Goal: Task Accomplishment & Management: Manage account settings

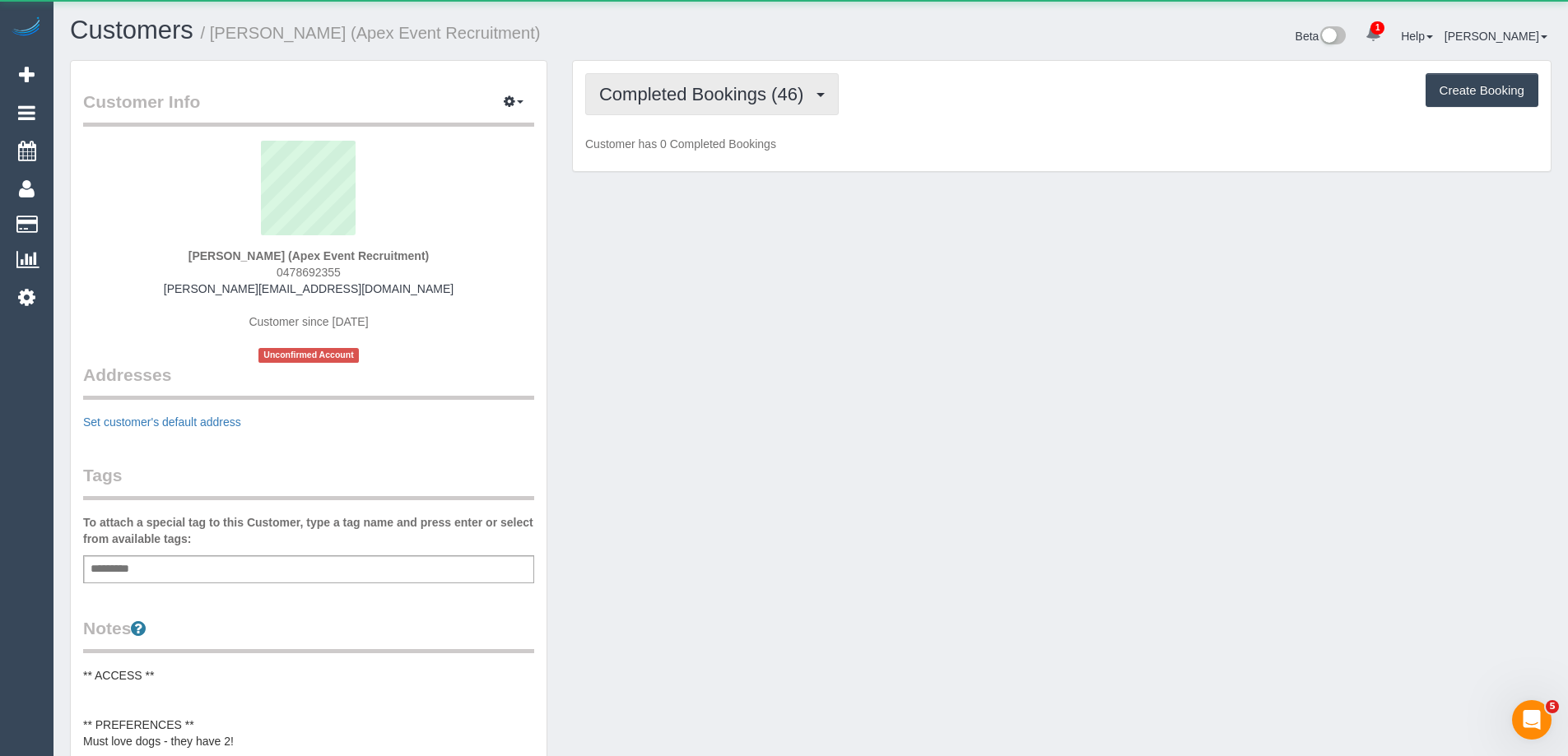
click at [724, 102] on span "Completed Bookings (46)" at bounding box center [705, 94] width 212 height 21
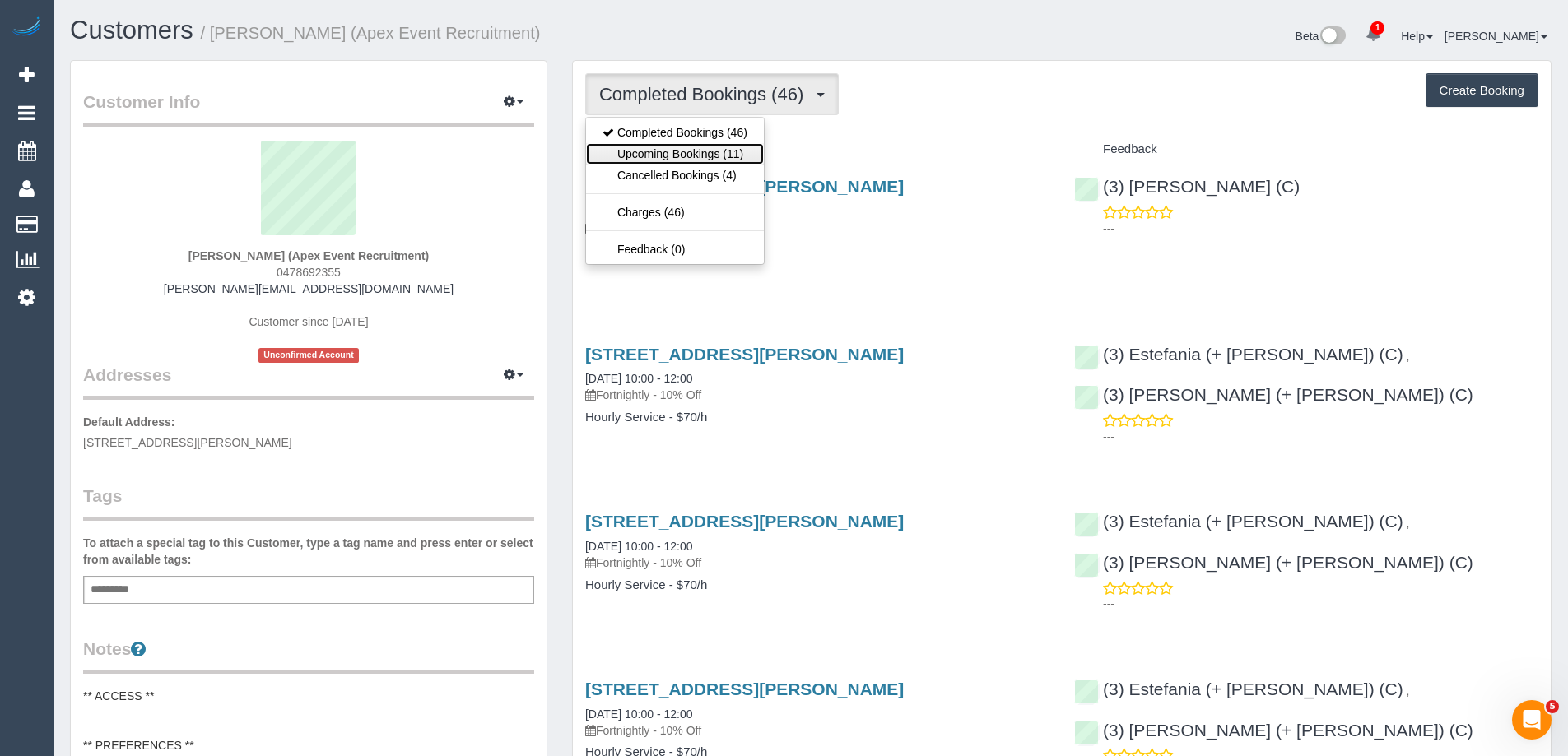
click at [730, 153] on link "Upcoming Bookings (11)" at bounding box center [675, 154] width 178 height 21
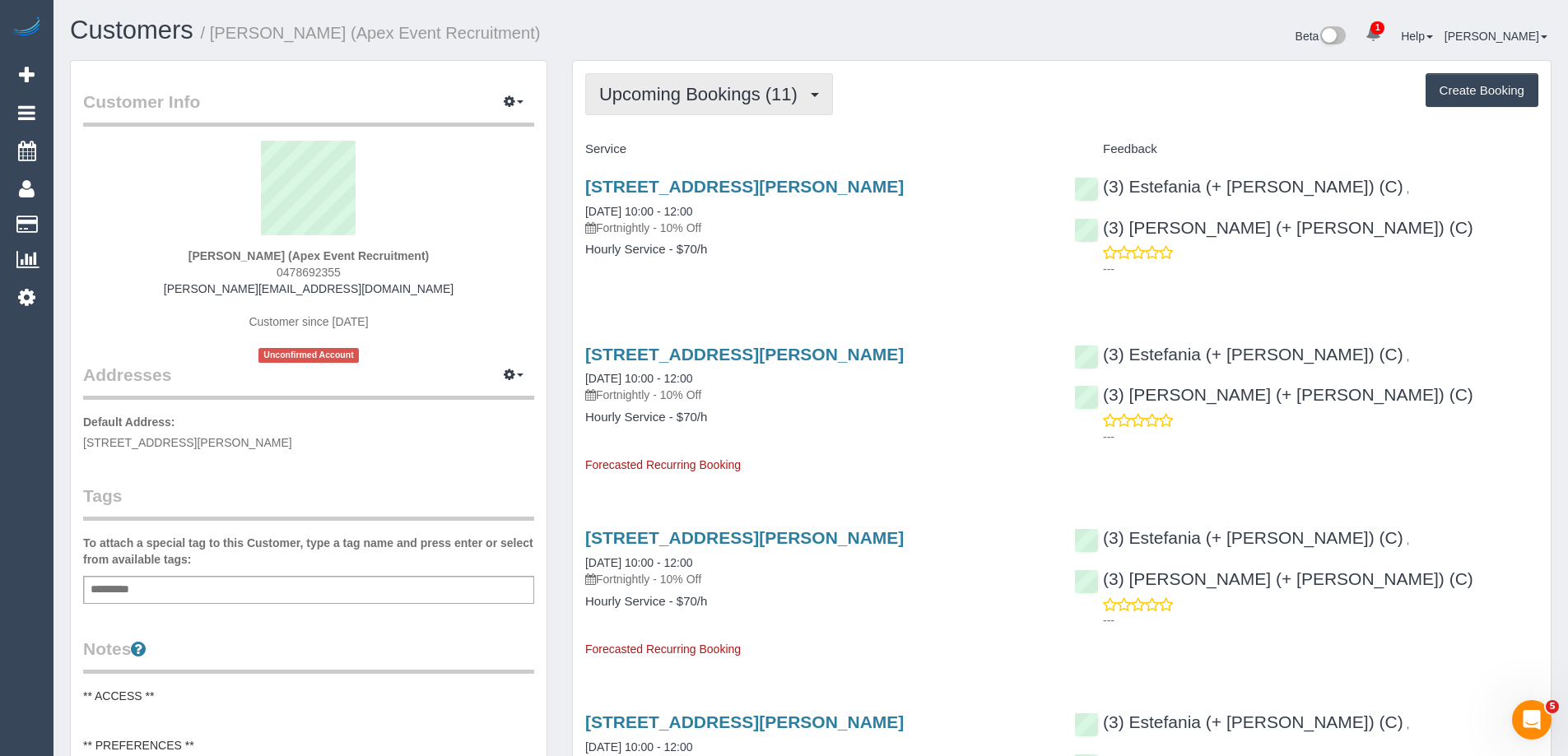
click at [747, 84] on button "Upcoming Bookings (11)" at bounding box center [709, 94] width 248 height 42
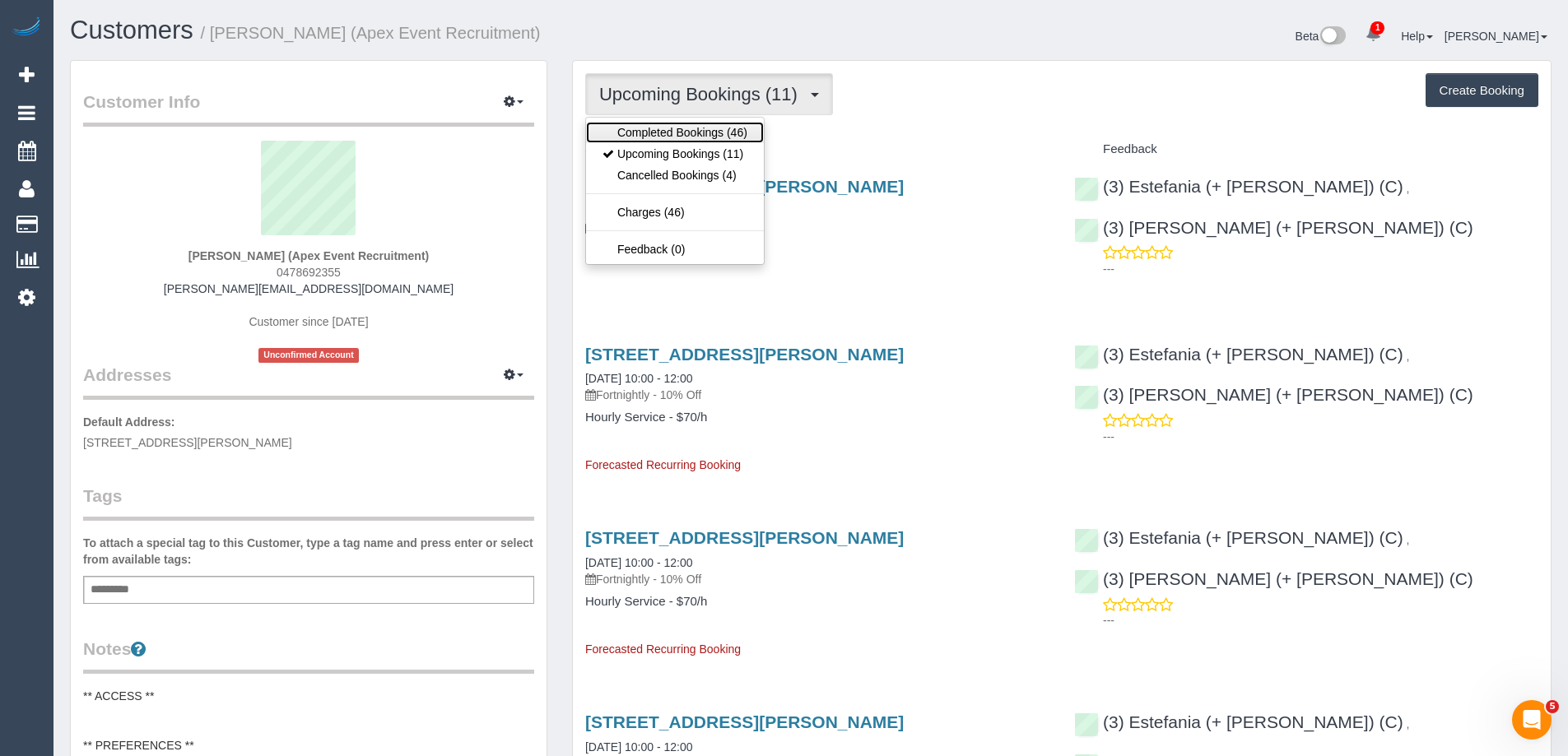
click at [730, 134] on link "Completed Bookings (46)" at bounding box center [675, 132] width 178 height 21
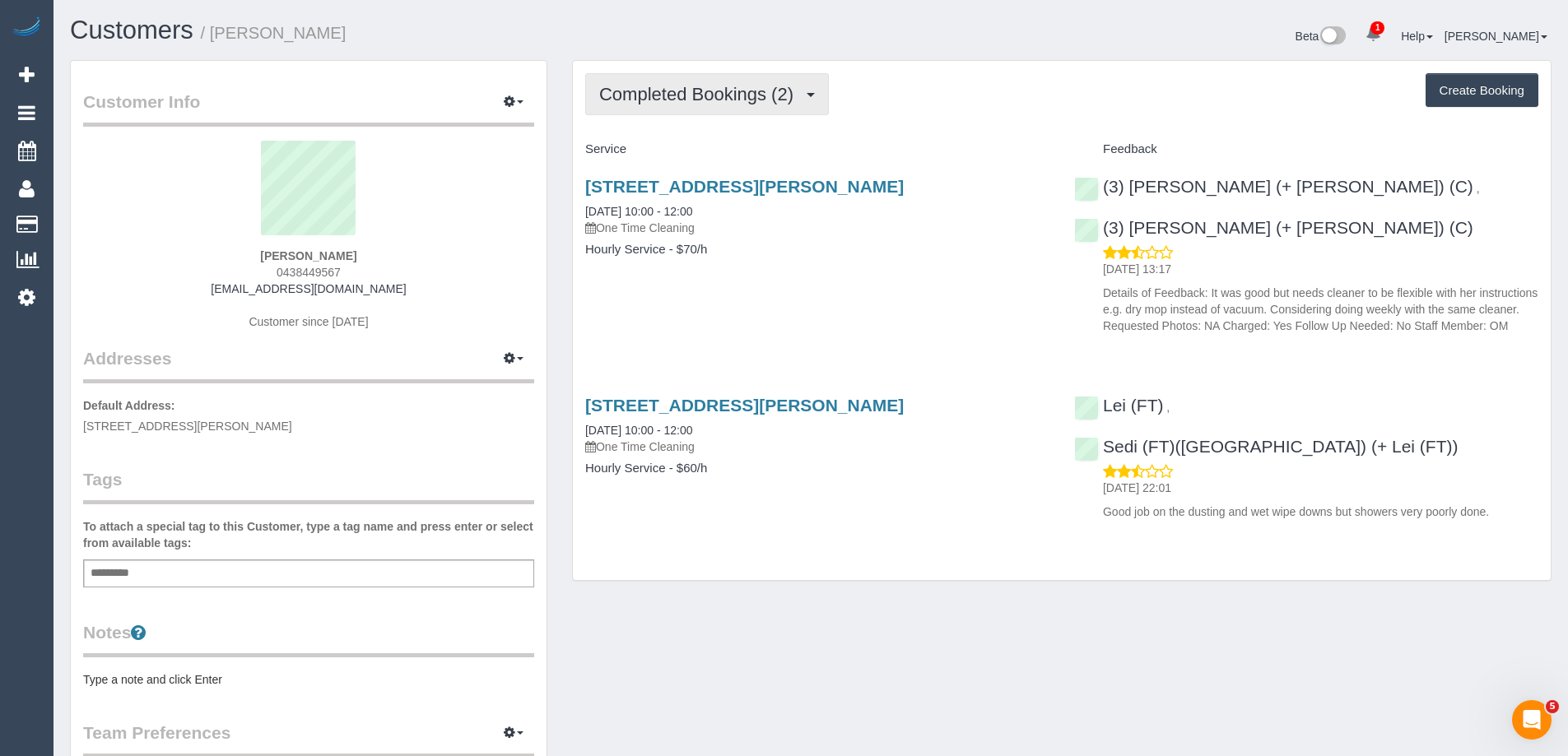
click at [725, 86] on span "Completed Bookings (2)" at bounding box center [700, 94] width 202 height 21
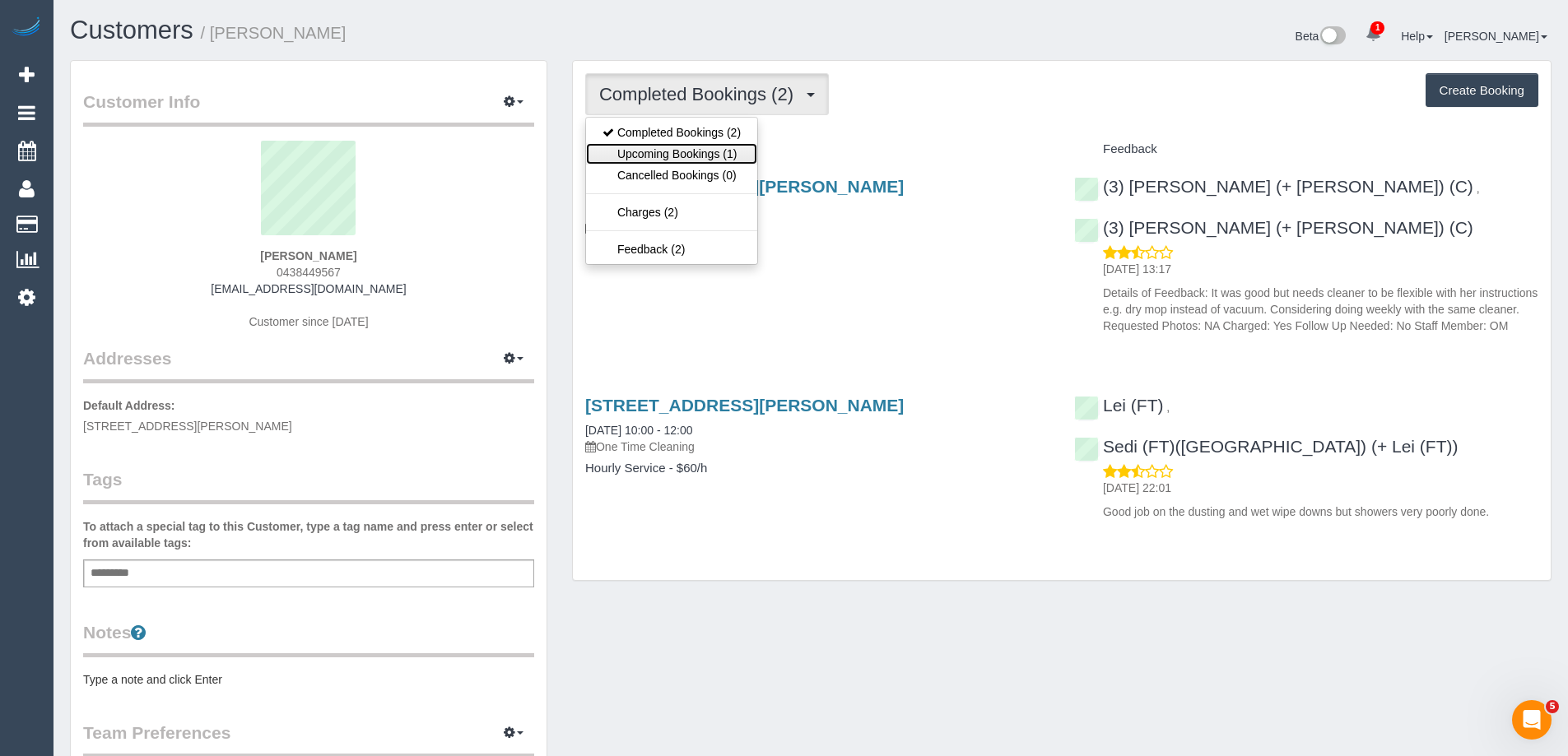
click at [735, 160] on link "Upcoming Bookings (1)" at bounding box center [672, 154] width 171 height 21
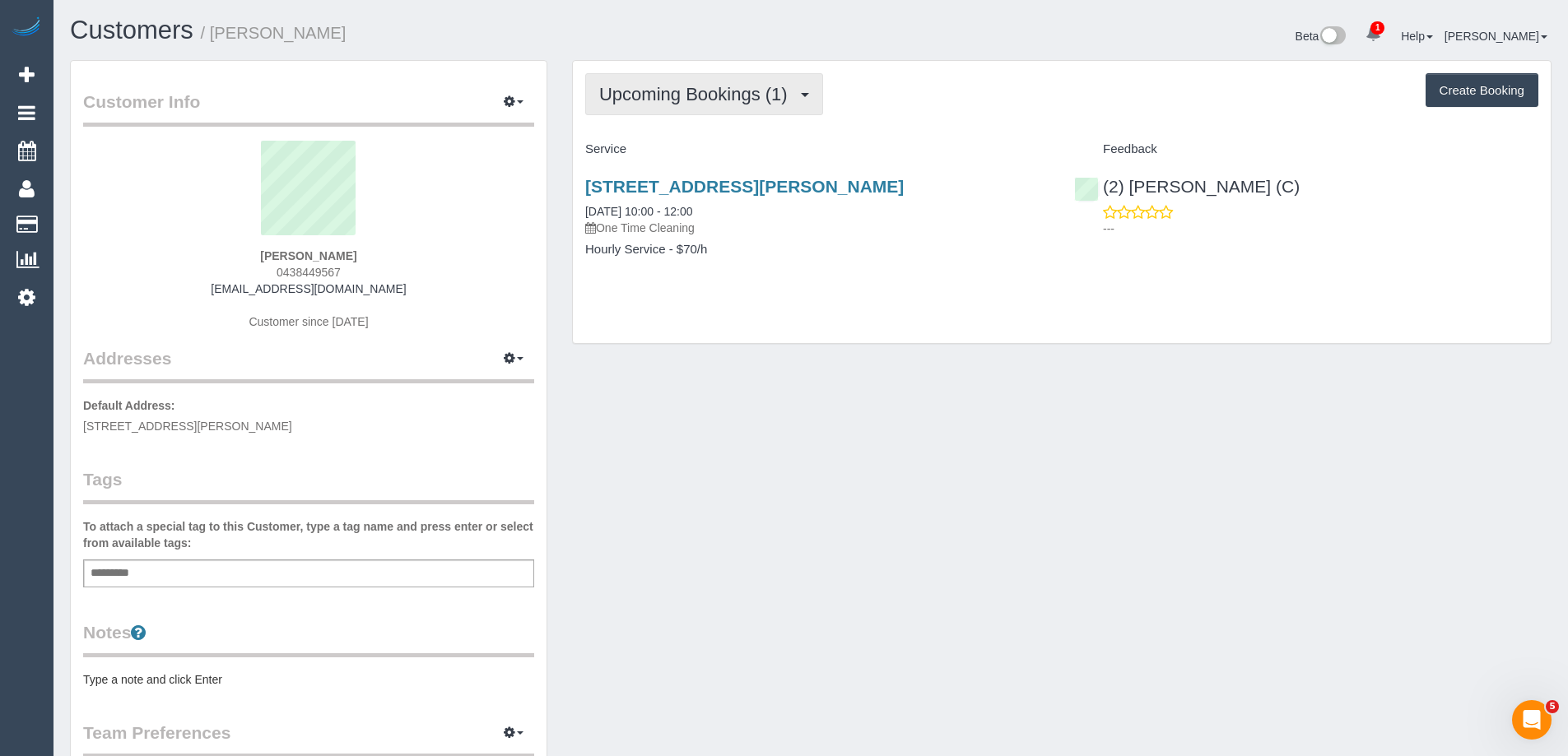
click at [663, 89] on span "Upcoming Bookings (1)" at bounding box center [697, 94] width 197 height 21
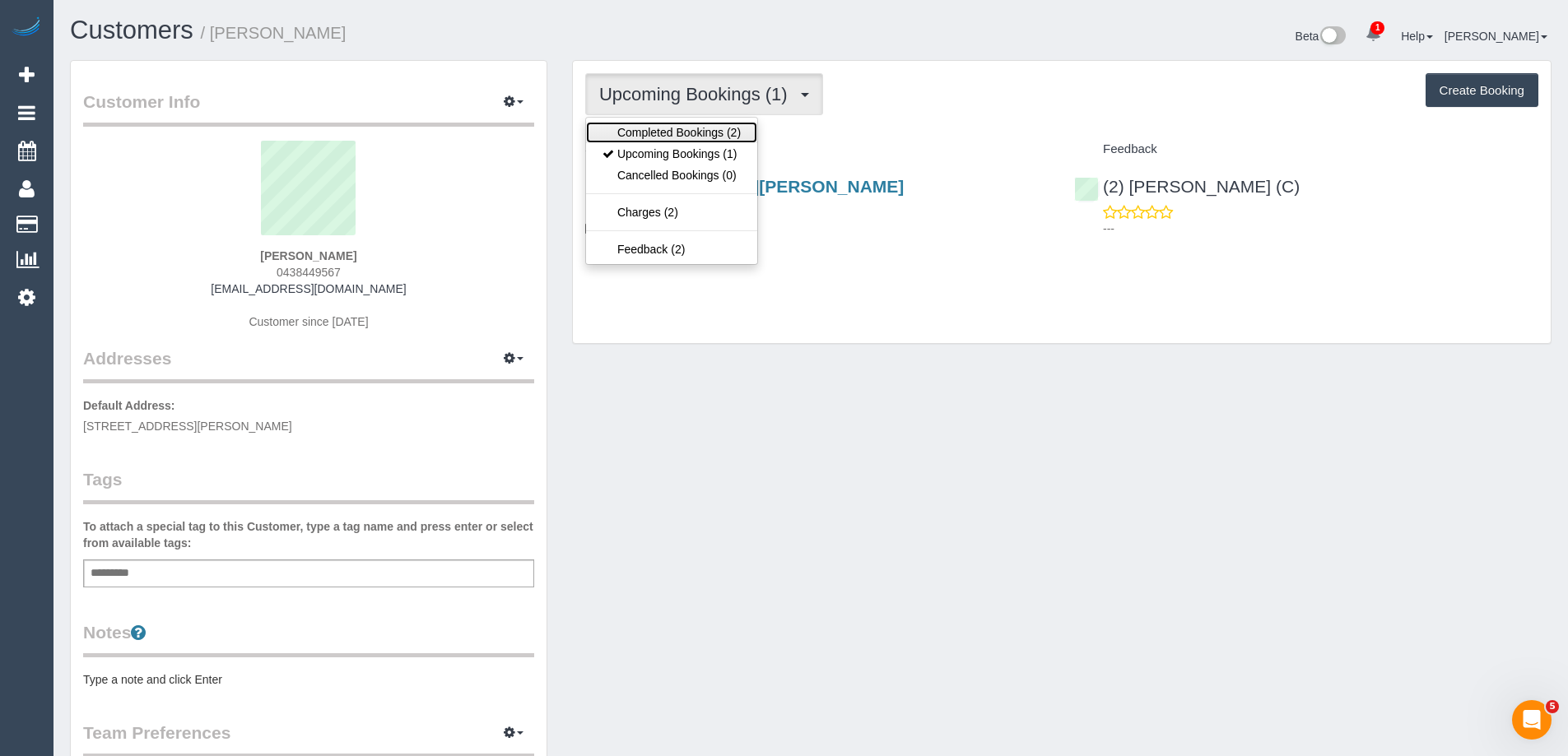
click at [671, 122] on link "Completed Bookings (2)" at bounding box center [672, 132] width 171 height 21
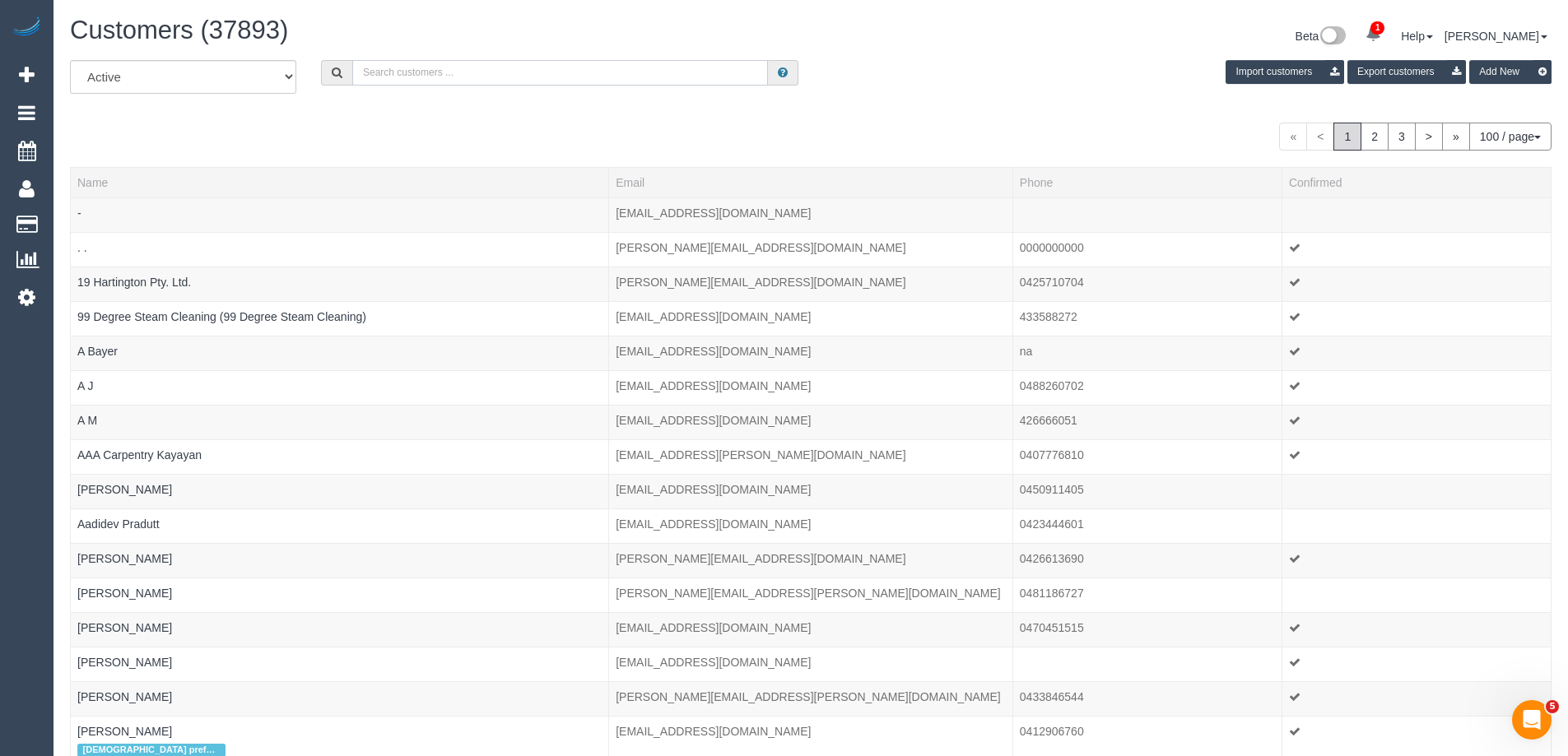
click at [435, 81] on input "text" at bounding box center [560, 72] width 416 height 26
paste input "renaelsmith@gmail.com"
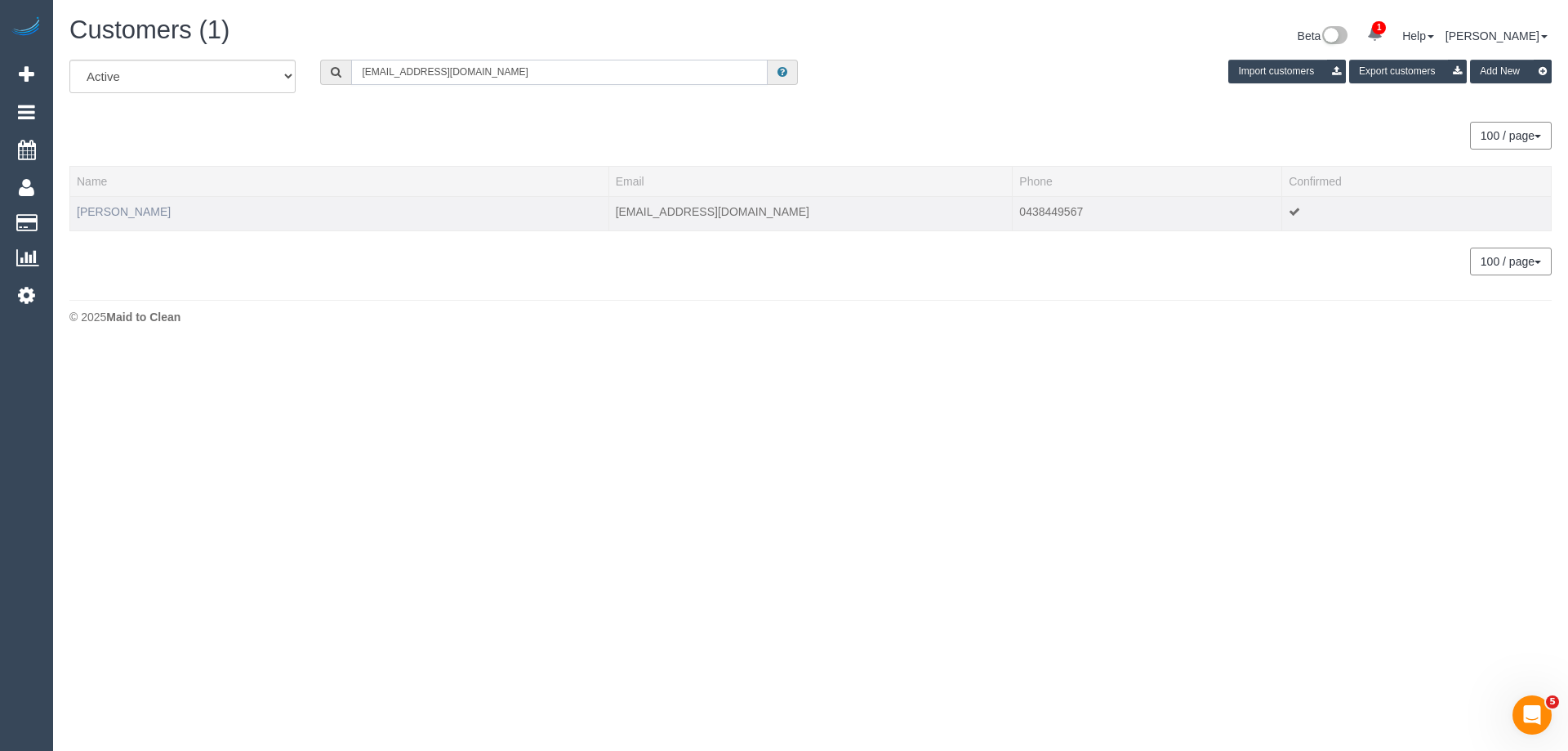
type input "renaelsmith@gmail.com"
click at [127, 214] on link "Renae Smith" at bounding box center [123, 212] width 94 height 13
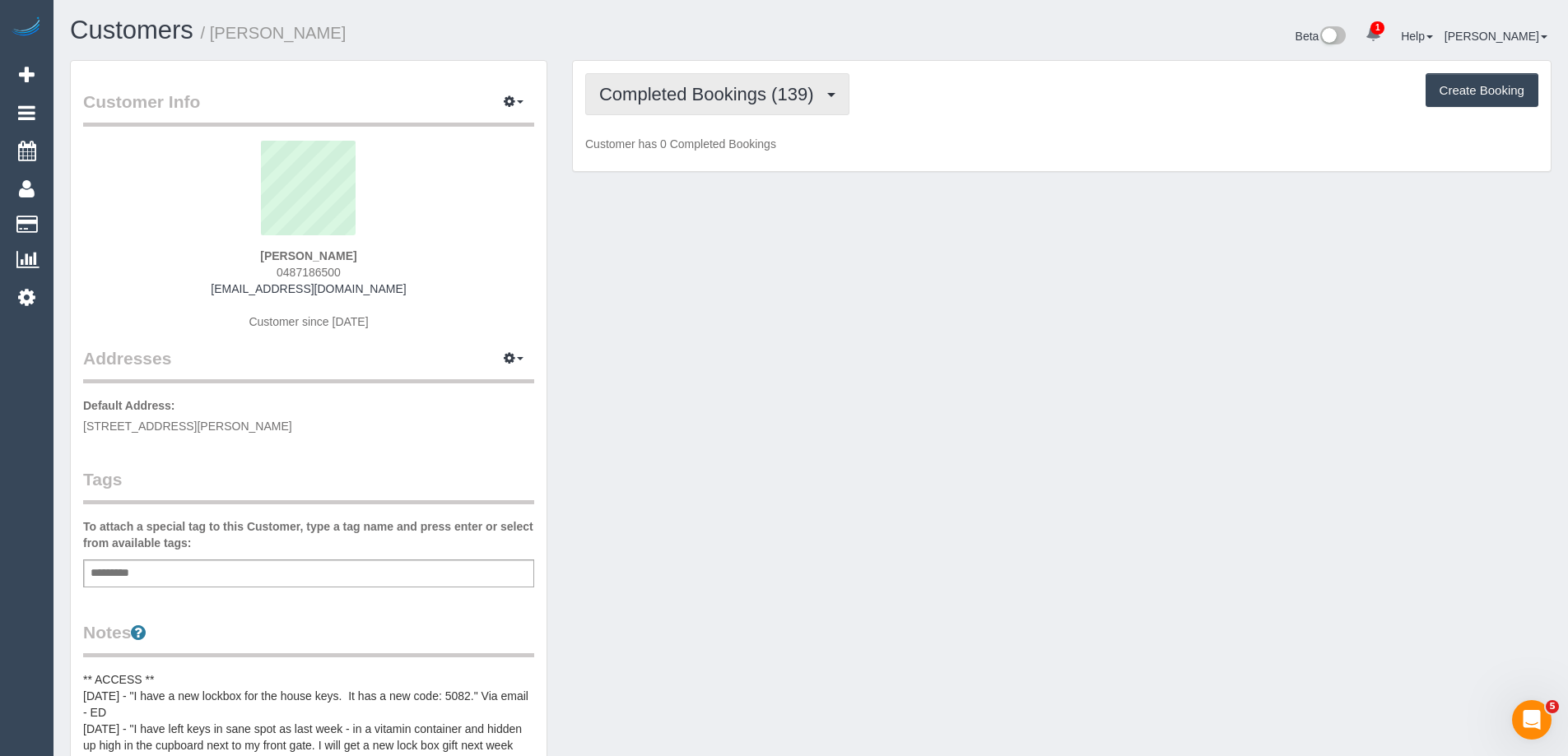
click at [700, 109] on button "Completed Bookings (139)" at bounding box center [717, 94] width 264 height 42
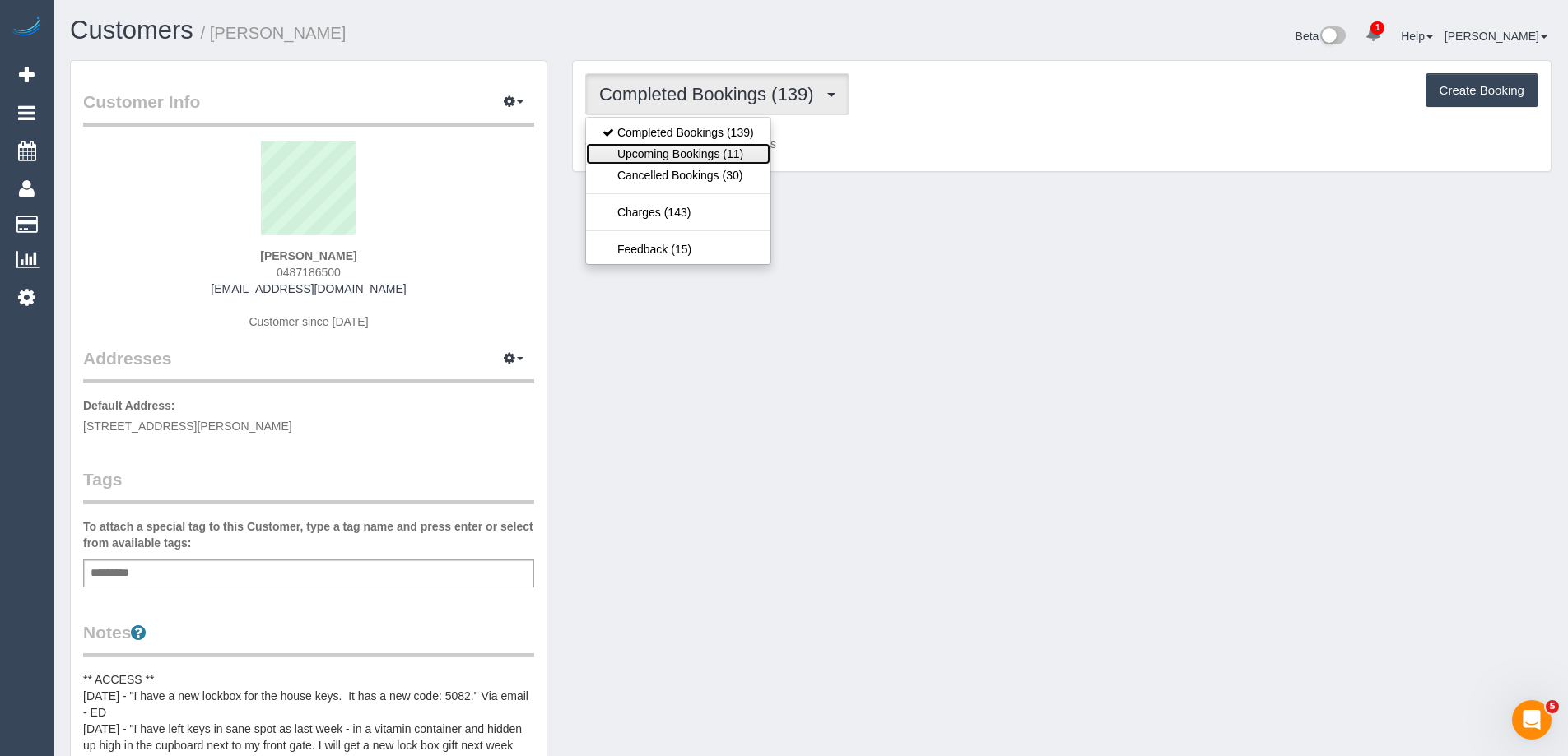
click at [706, 155] on link "Upcoming Bookings (11)" at bounding box center [678, 154] width 184 height 21
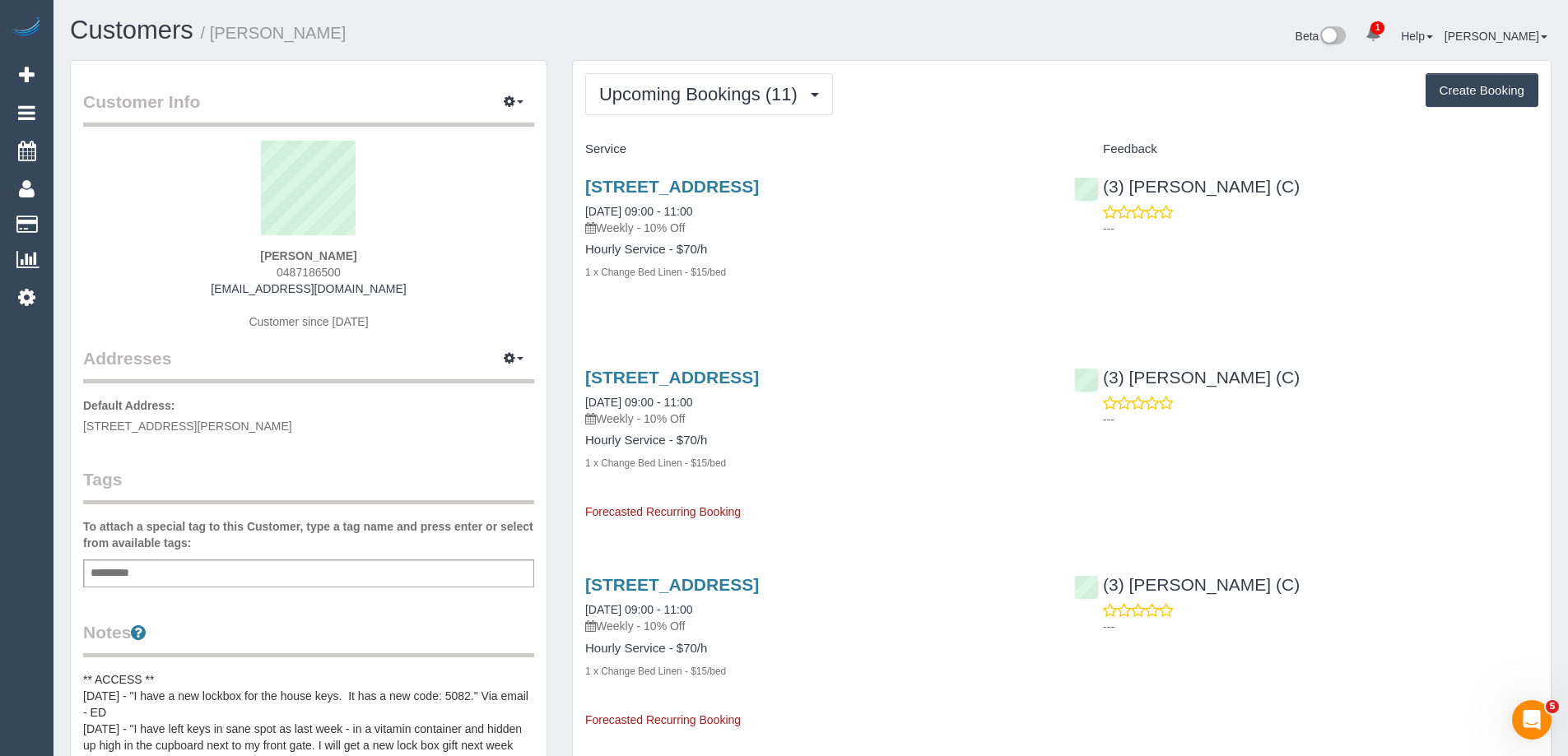
click at [874, 267] on div "1 x Change Bed Linen - $15/bed" at bounding box center [817, 271] width 464 height 16
click at [254, 257] on div "Kylie Devlin 0487186500 kyles7032@hotmail.com Customer since 2022" at bounding box center [309, 243] width 451 height 206
copy strong "Kylie Devlin"
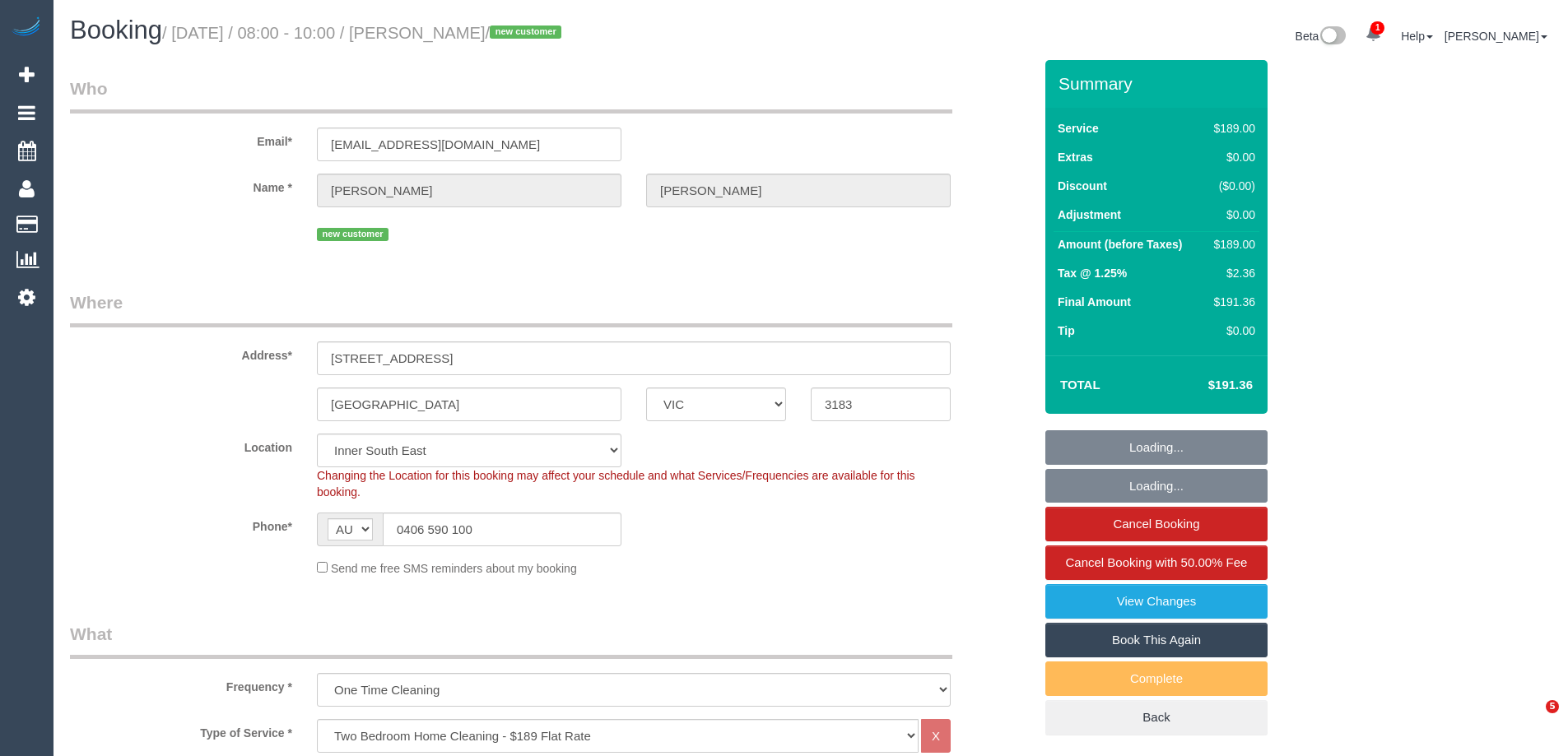
select select "VIC"
select select "number:28"
select select "number:14"
select select "number:19"
select select "number:12"
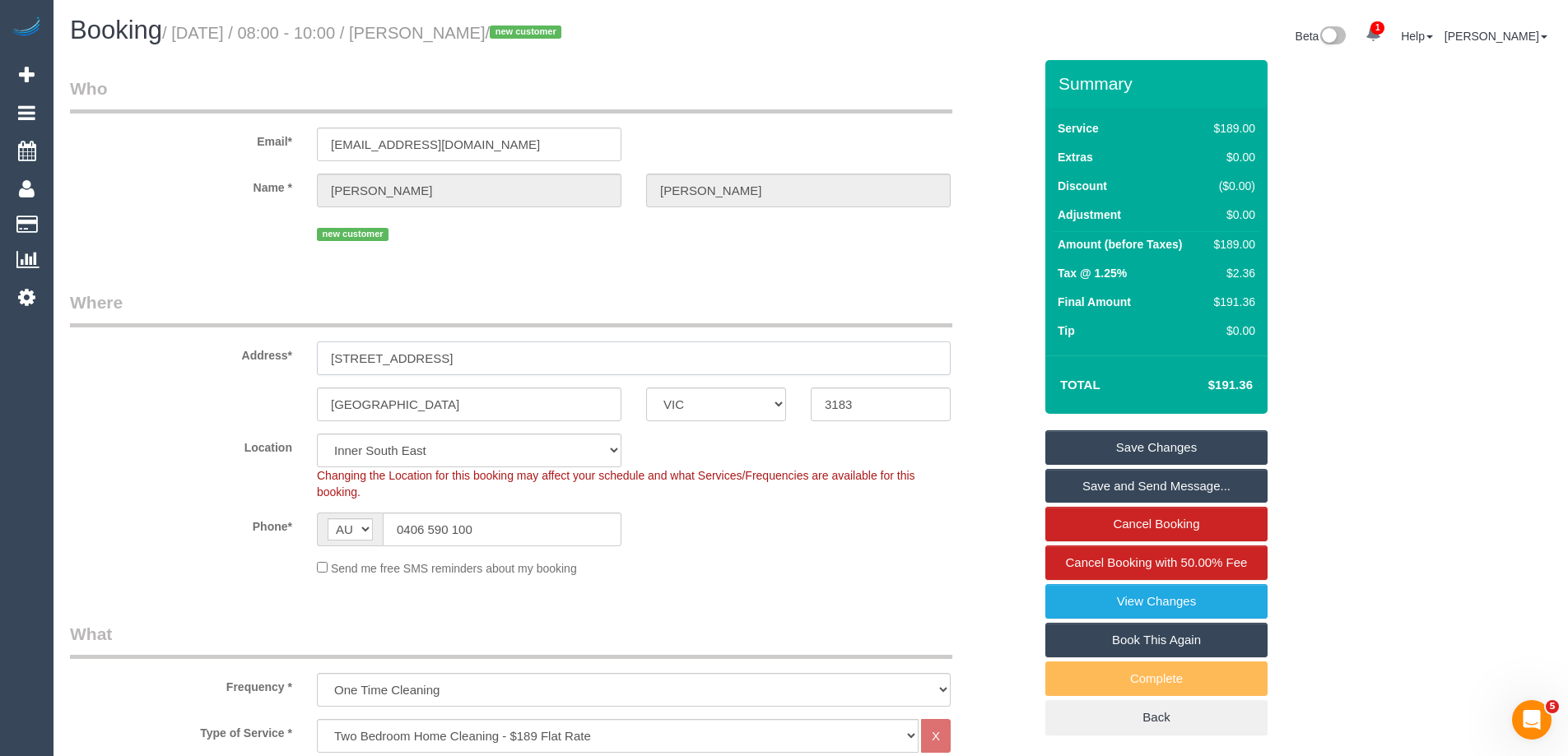
drag, startPoint x: 484, startPoint y: 362, endPoint x: 212, endPoint y: 367, distance: 272.0
click at [233, 365] on div "Address* 20 / 38 Westbury Street" at bounding box center [551, 332] width 988 height 85
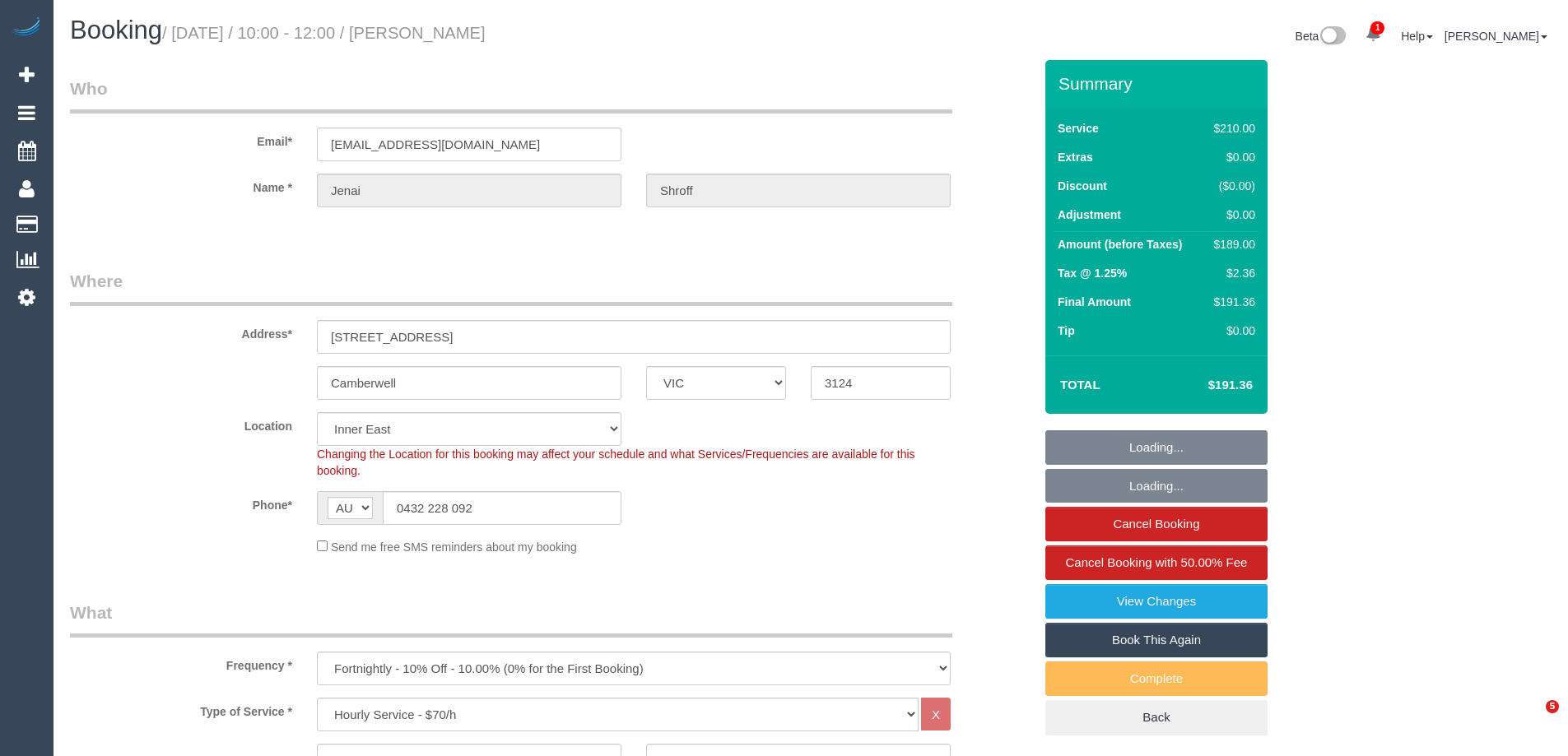
select select "VIC"
select select "180"
select select "string:stripe-pm_1RkaMh2GScqysDRVzL0AtIri"
select select "number:28"
select select "number:14"
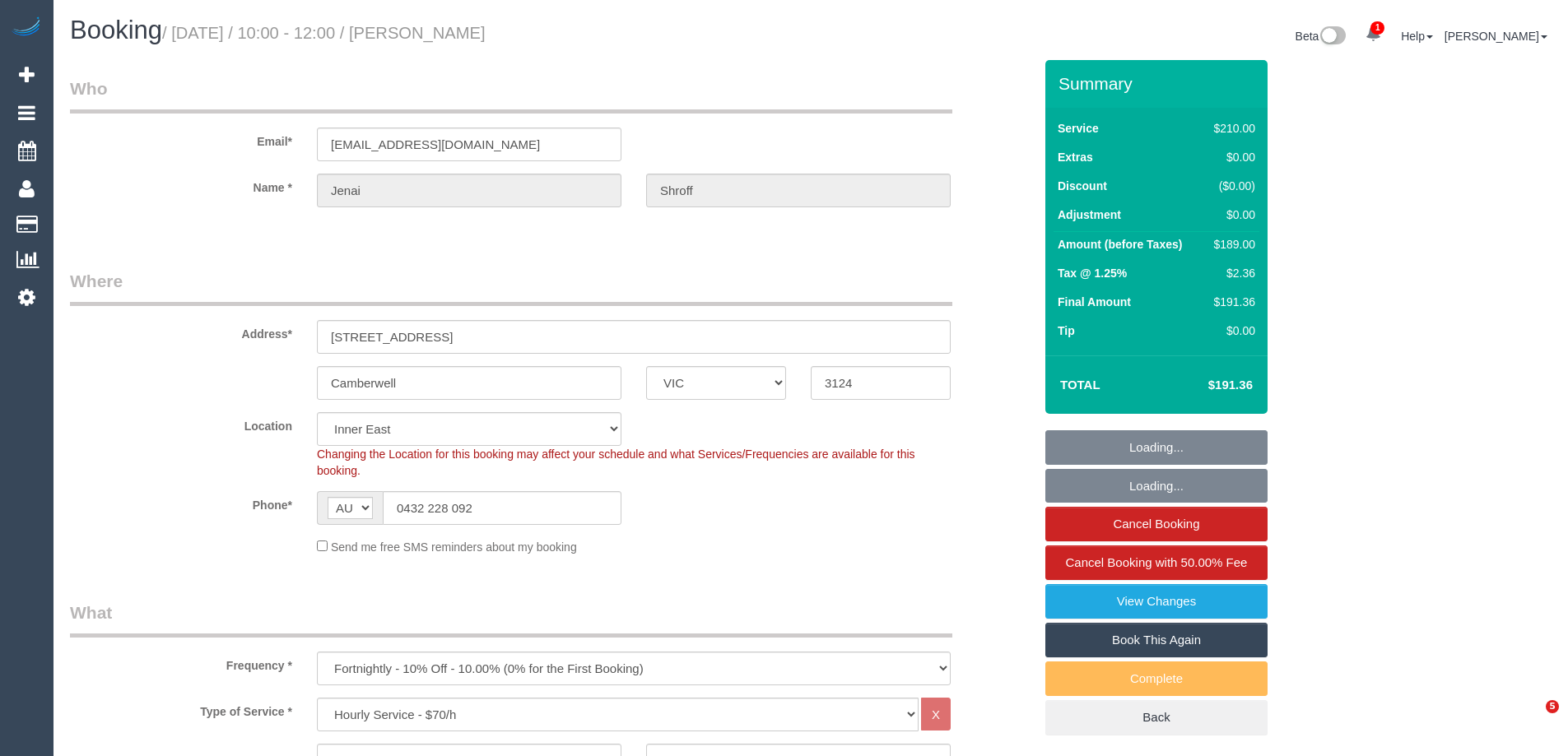
select select "number:19"
select select "number:25"
select select "number:35"
select select "number:12"
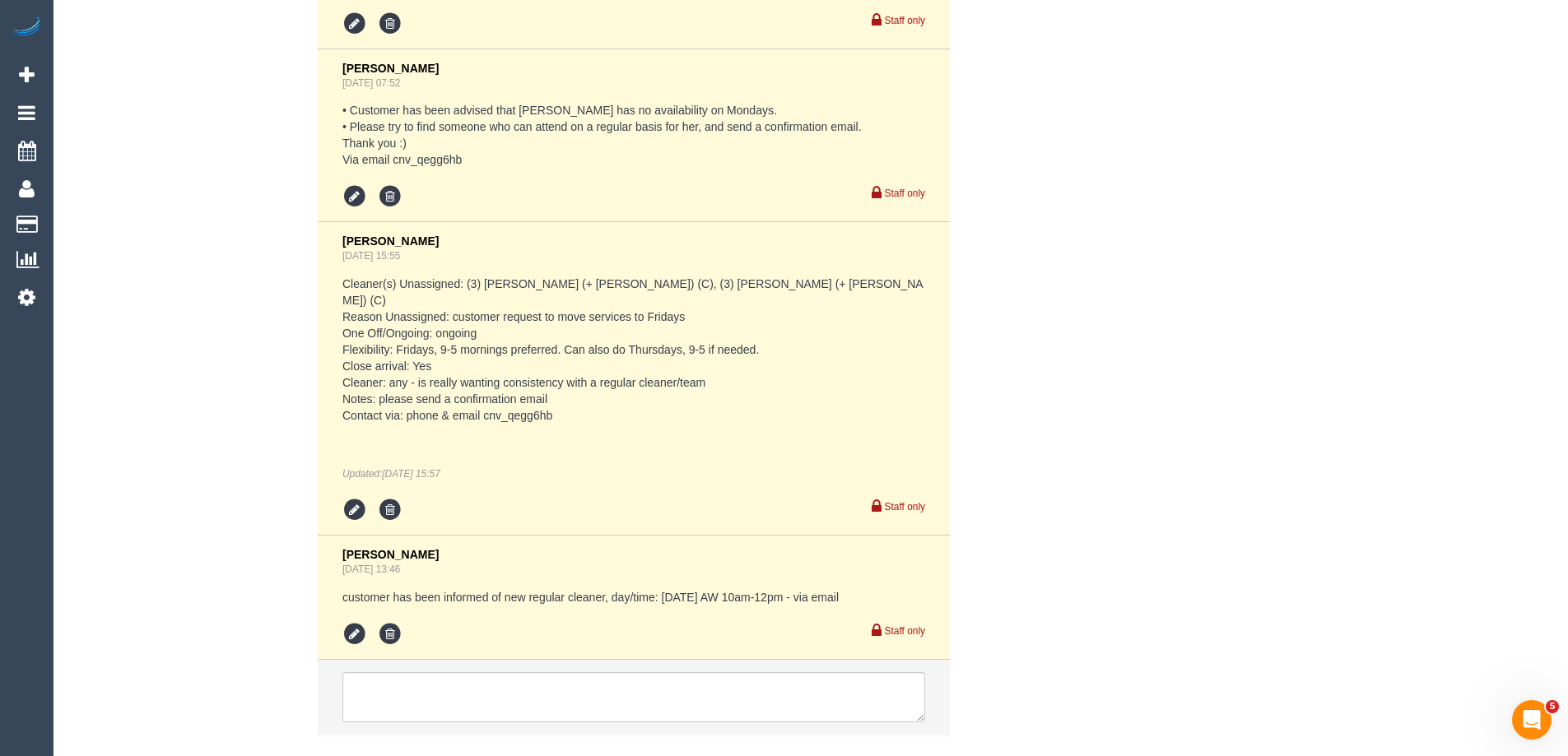
scroll to position [3875, 0]
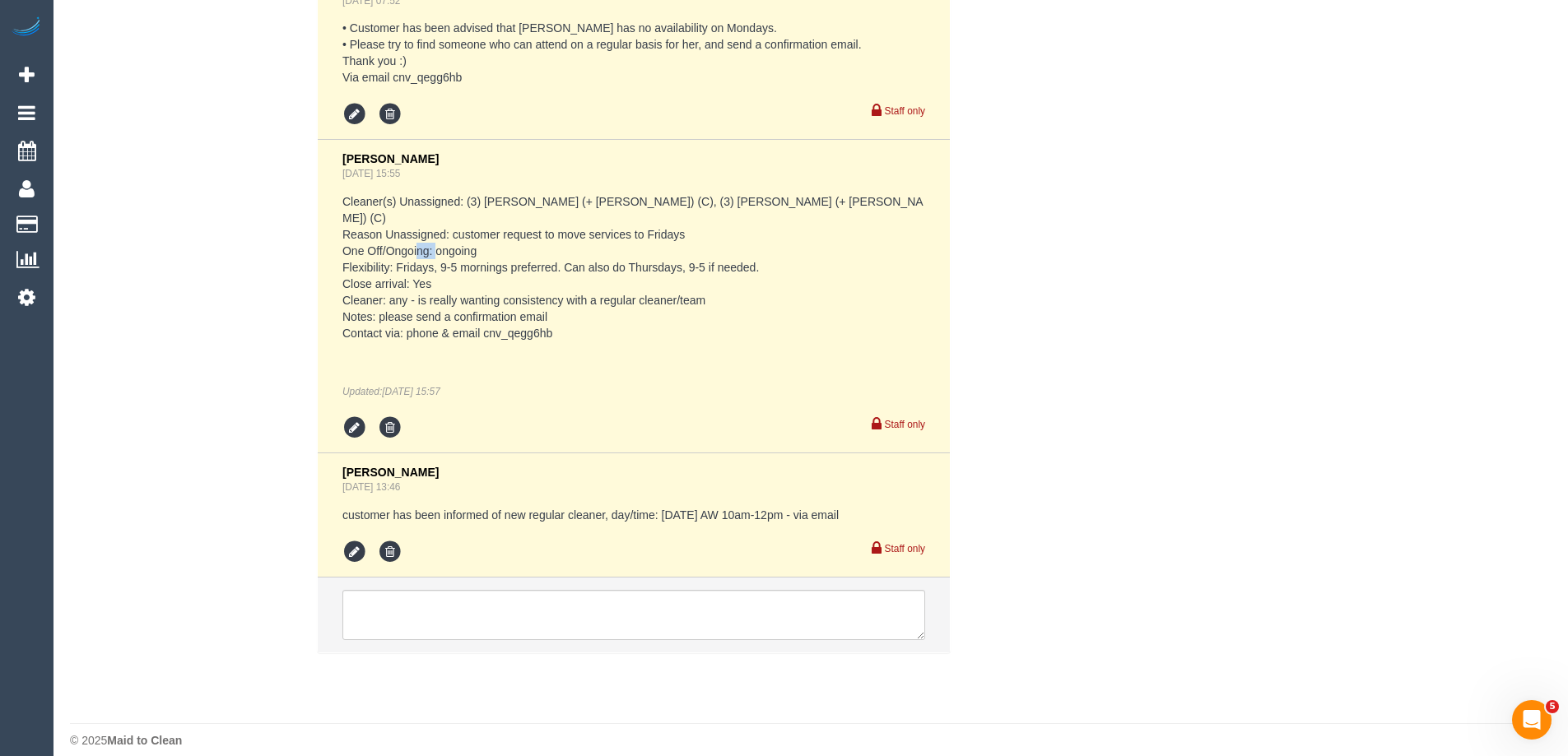
drag, startPoint x: 441, startPoint y: 250, endPoint x: 460, endPoint y: 248, distance: 19.1
click at [460, 248] on pre "Cleaner(s) Unassigned: (3) Jay (+ Smruti) (C), (3) Smruti (+ Jay) (C) Reason Un…" at bounding box center [634, 267] width 583 height 148
click at [704, 321] on pre "Cleaner(s) Unassigned: (3) Jay (+ Smruti) (C), (3) Smruti (+ Jay) (C) Reason Un…" at bounding box center [634, 267] width 583 height 148
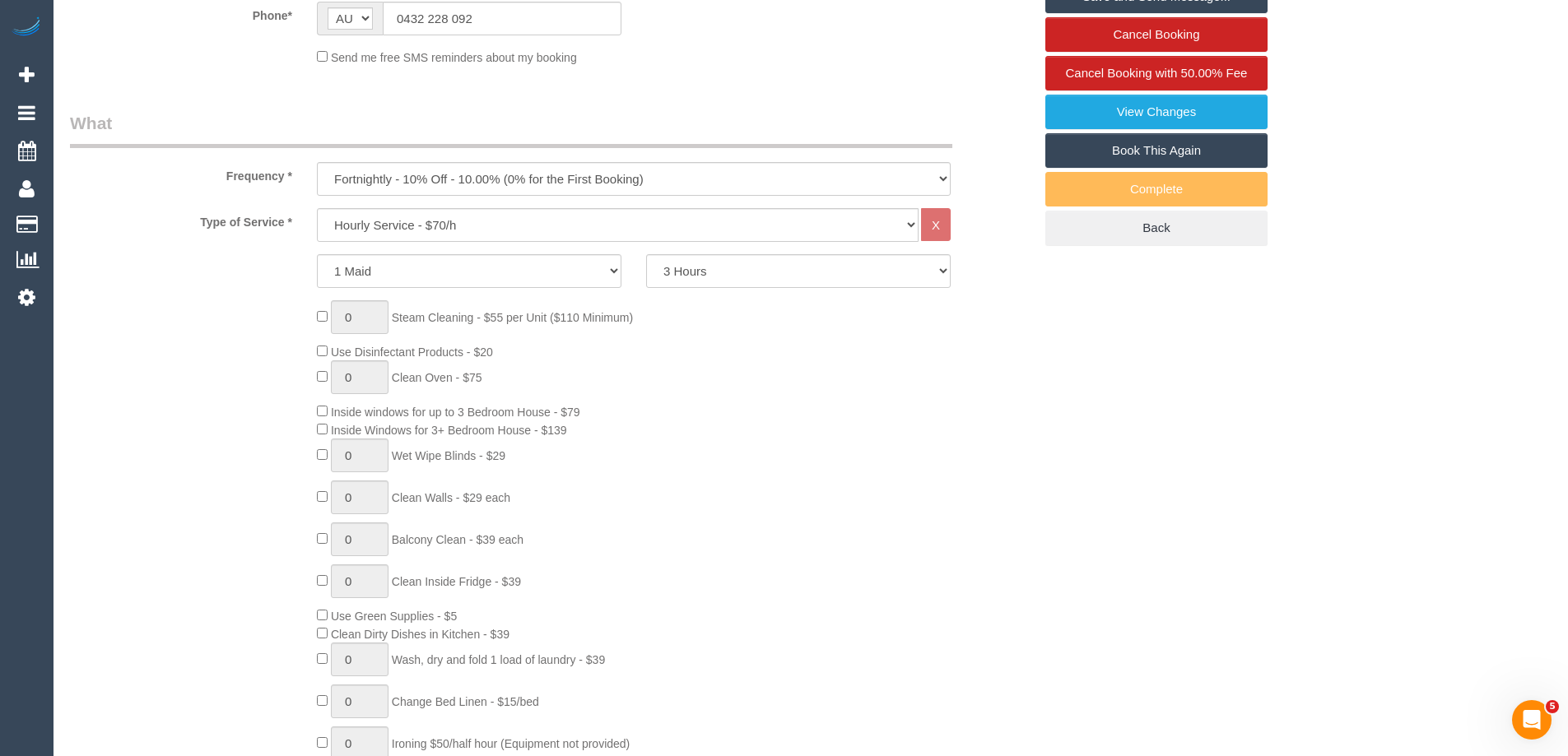
scroll to position [0, 0]
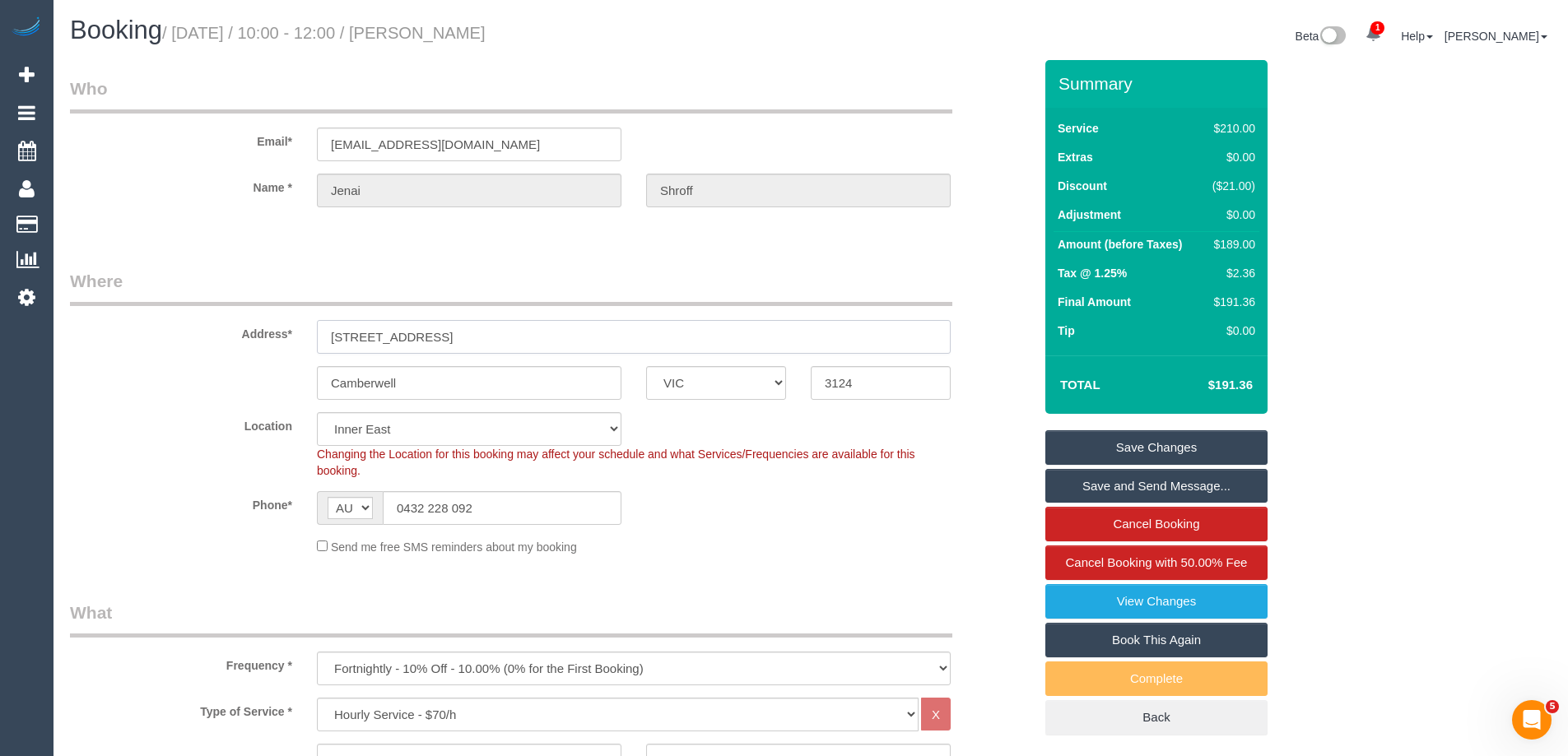
drag, startPoint x: 499, startPoint y: 343, endPoint x: 196, endPoint y: 345, distance: 303.0
click at [198, 345] on div "Address* 156 Wattle Valley Rd" at bounding box center [551, 311] width 988 height 85
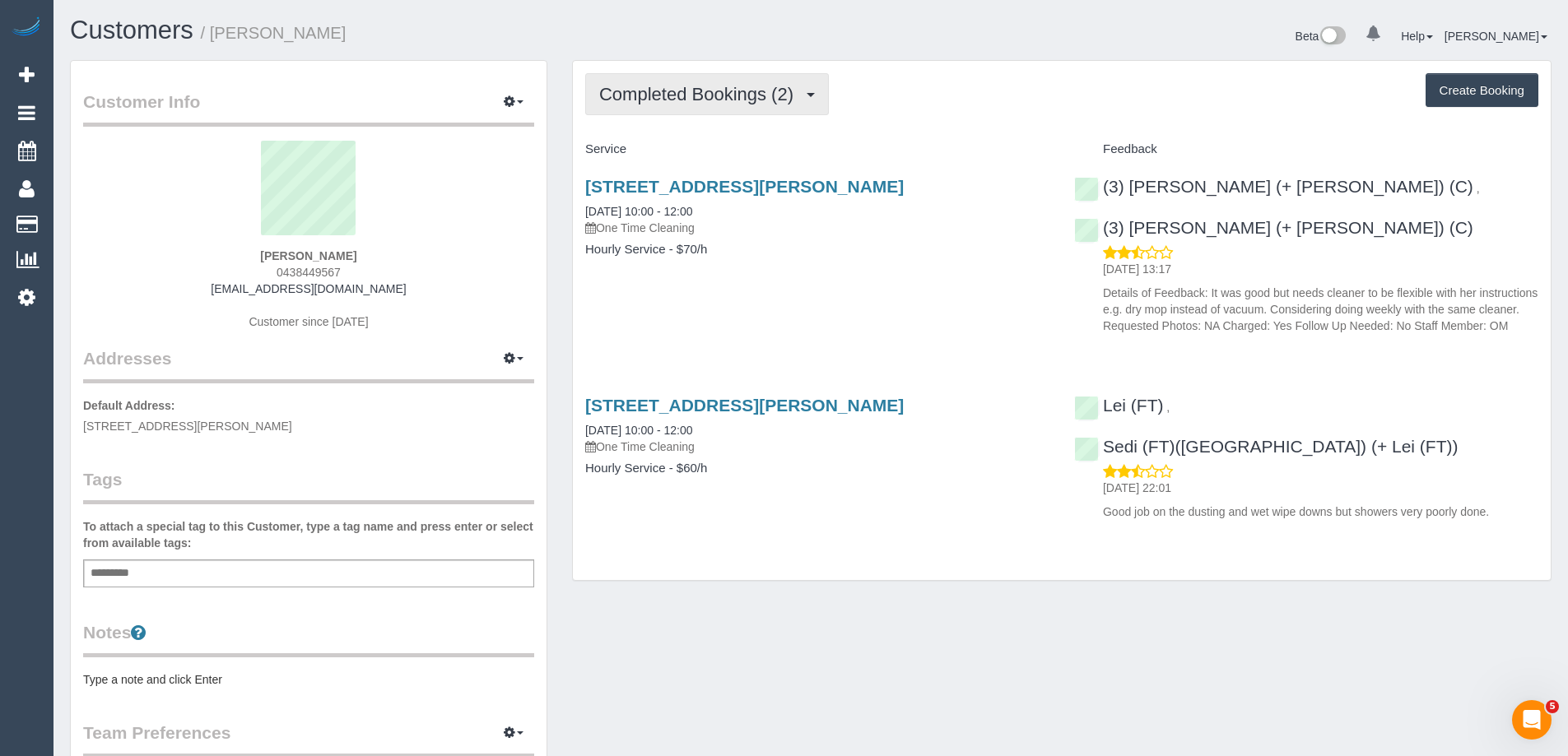
click at [654, 103] on span "Completed Bookings (2)" at bounding box center [700, 94] width 202 height 21
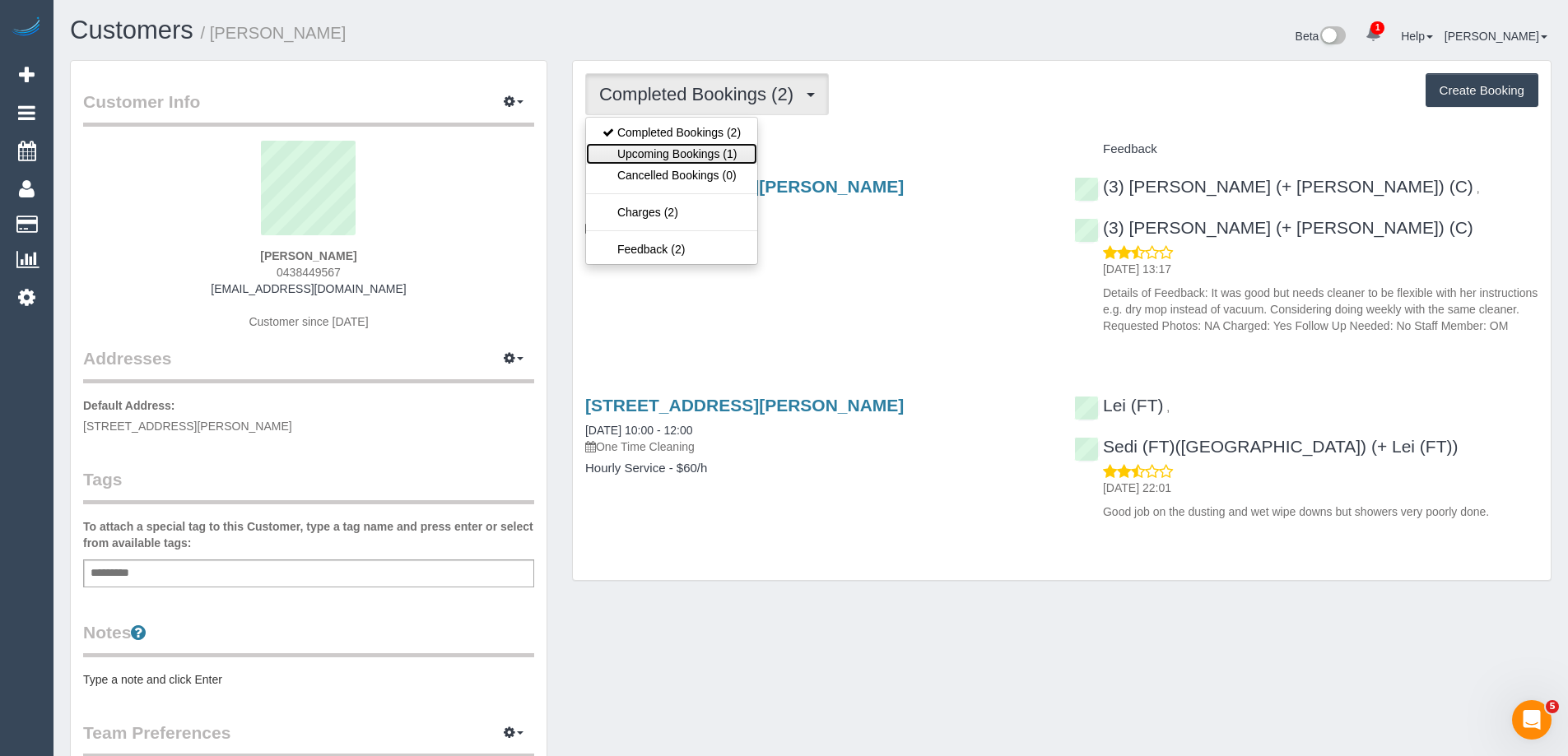
click at [652, 153] on link "Upcoming Bookings (1)" at bounding box center [672, 154] width 171 height 21
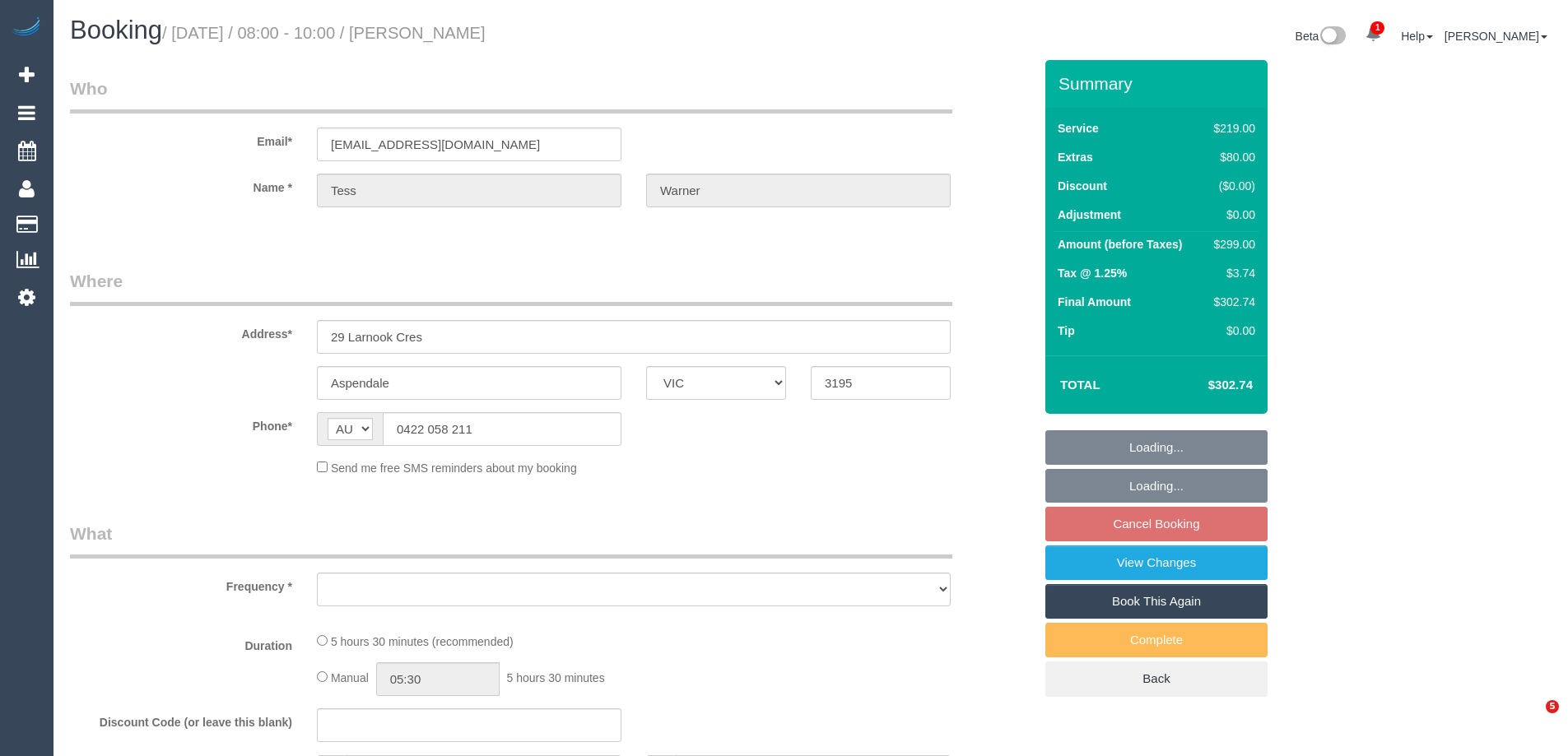
select select "VIC"
select select "string:stripe-pm_1OiQg22GScqysDRV6DEzjJK4"
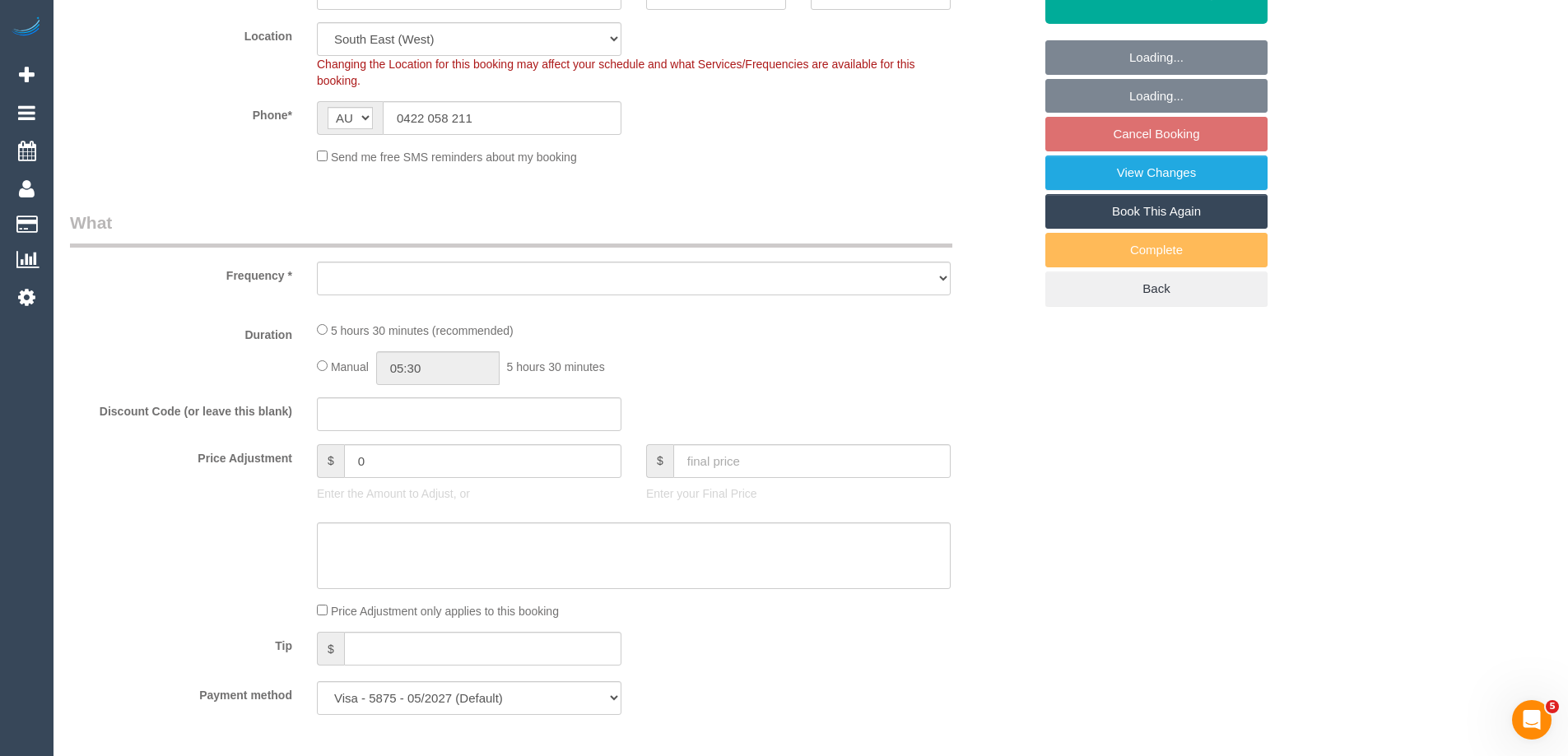
select select "object:718"
select select "number:28"
select select "number:14"
select select "number:19"
select select "number:36"
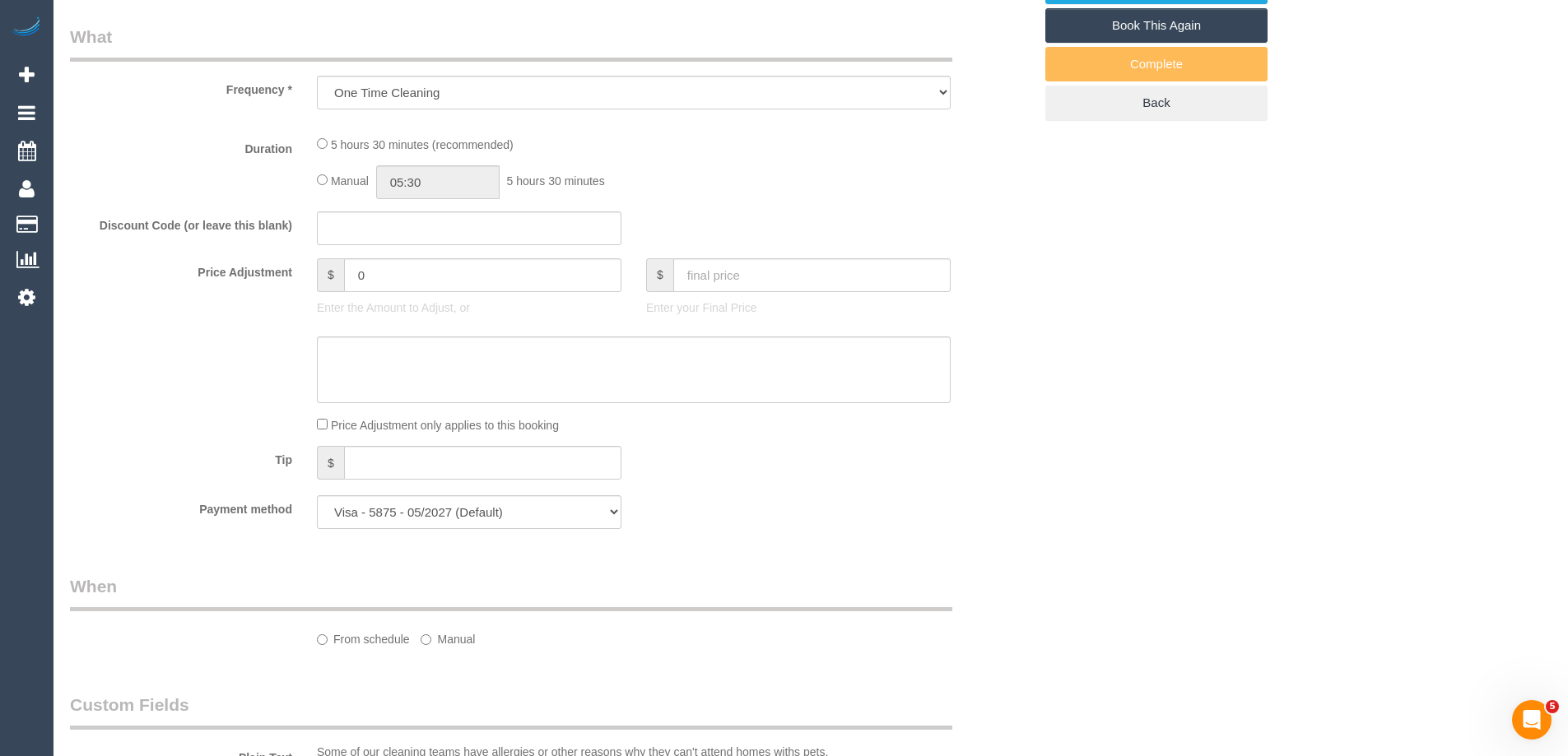
select select "object:819"
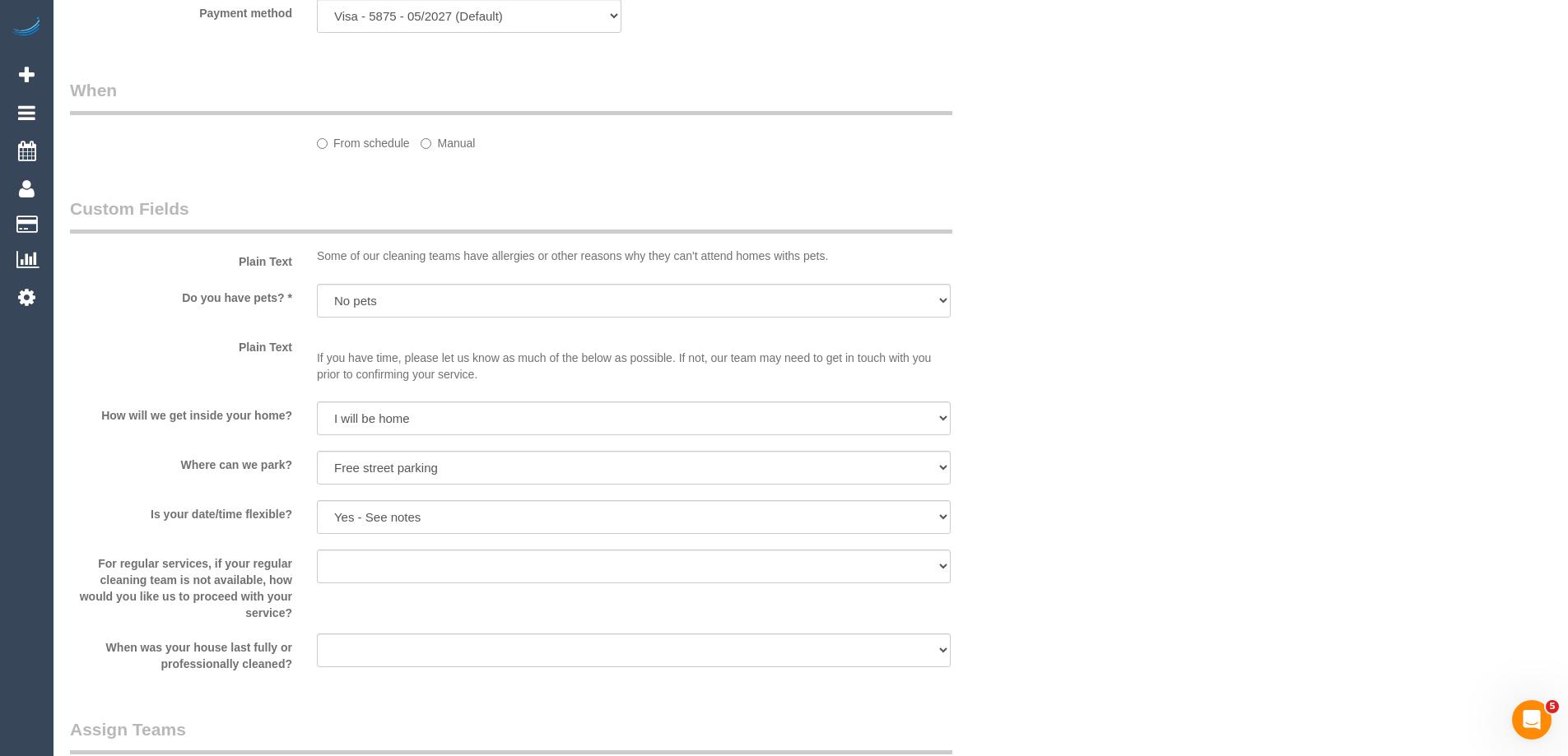
select select "spot2"
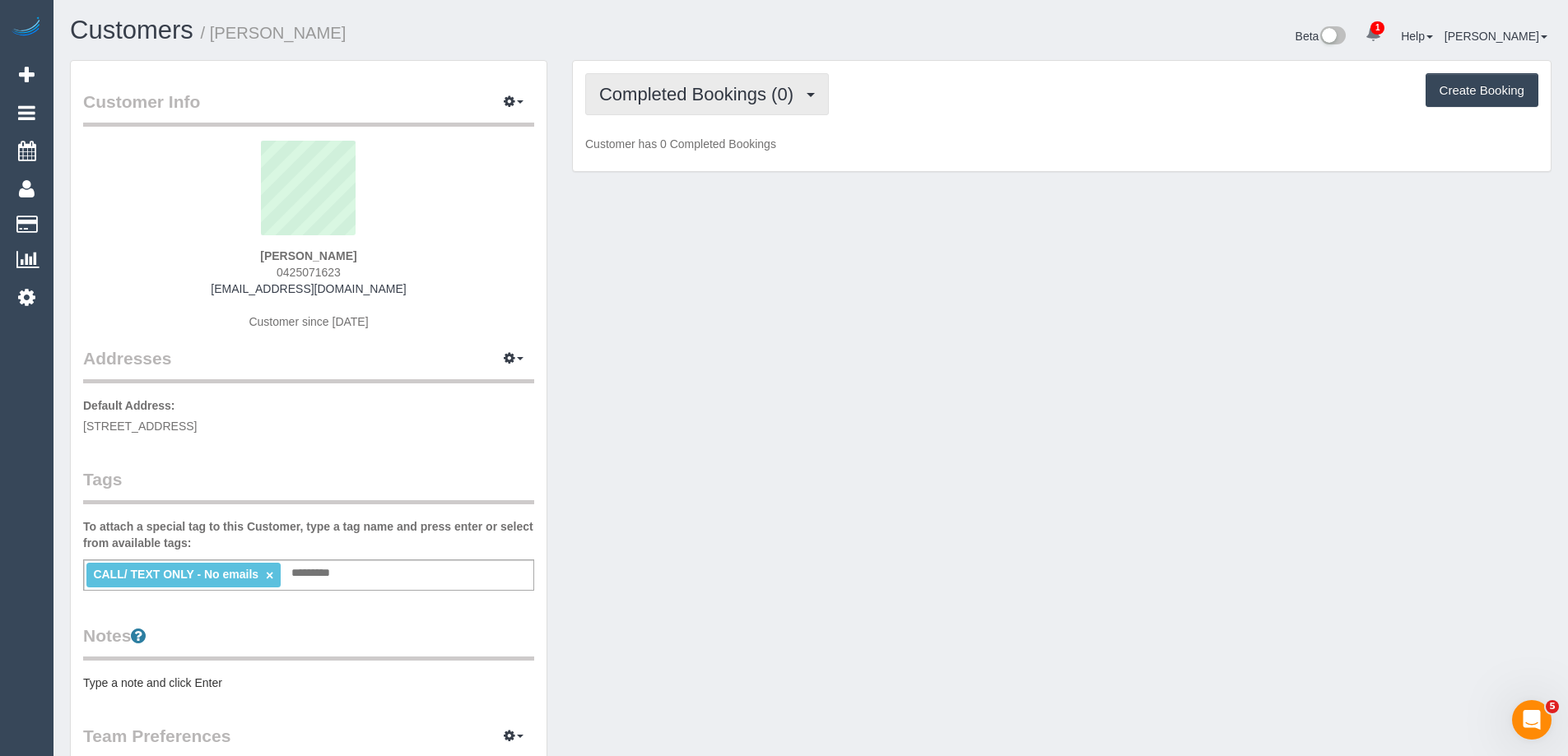
click at [706, 86] on span "Completed Bookings (0)" at bounding box center [700, 94] width 202 height 21
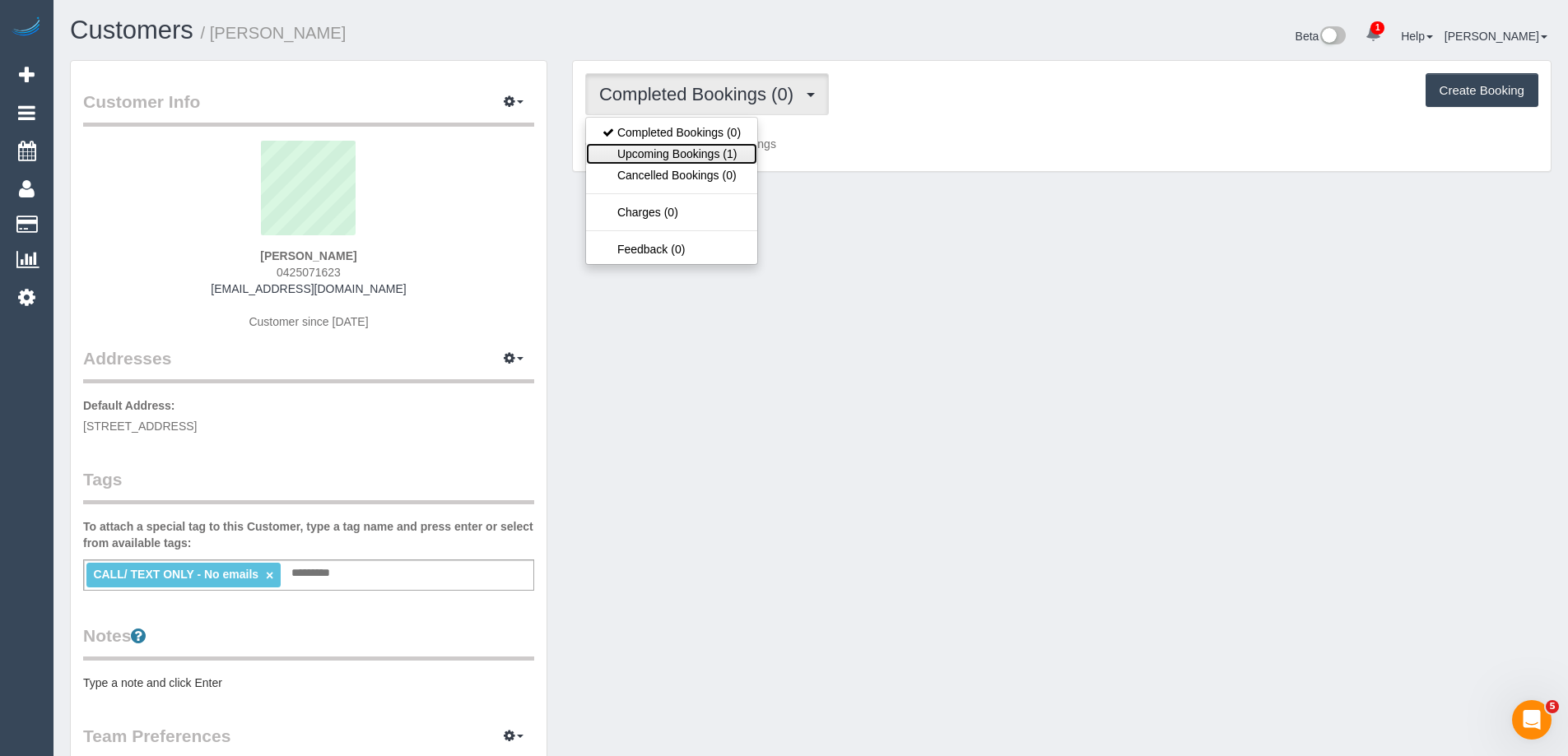
click at [705, 152] on link "Upcoming Bookings (1)" at bounding box center [672, 154] width 171 height 21
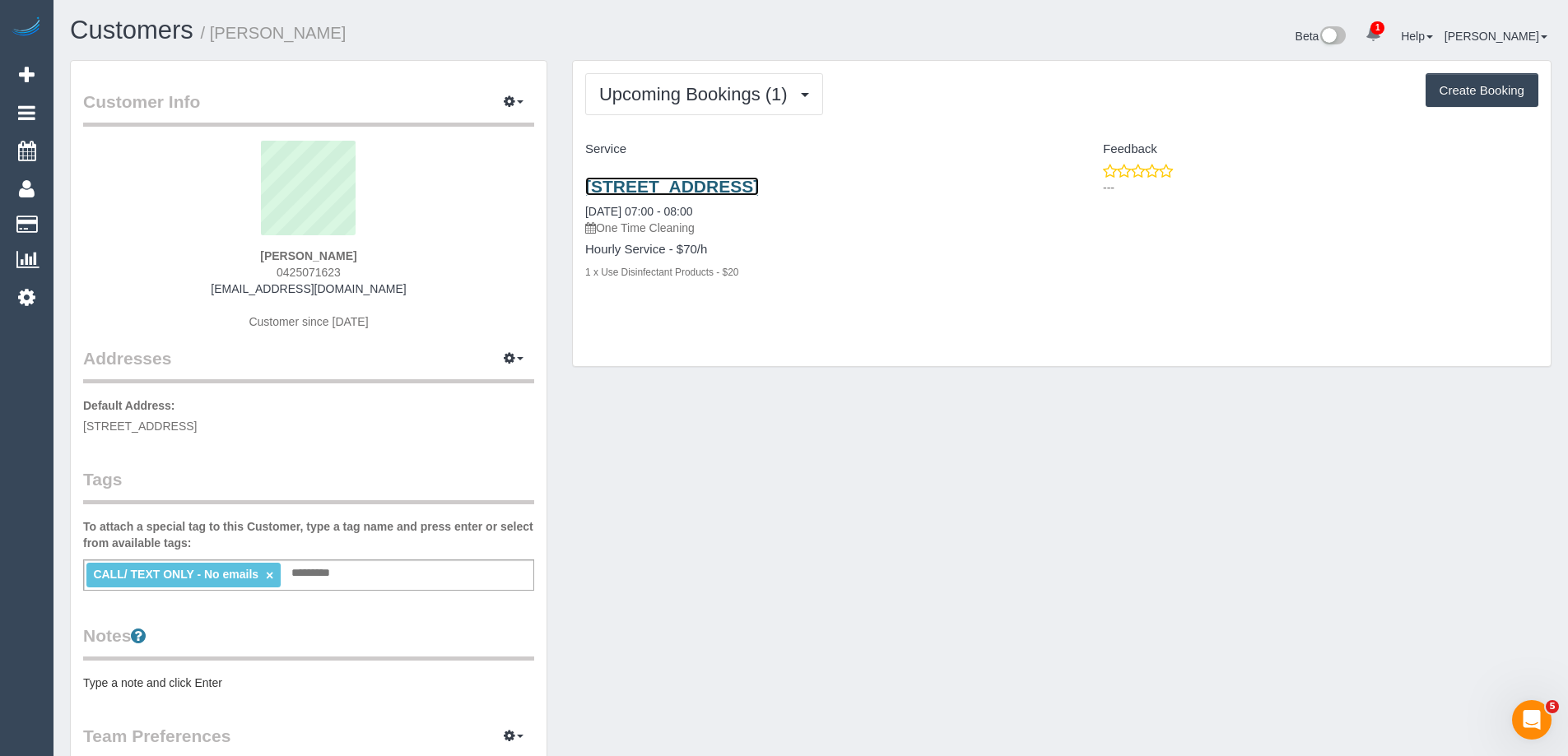
click at [759, 195] on link "[STREET_ADDRESS]" at bounding box center [672, 186] width 174 height 19
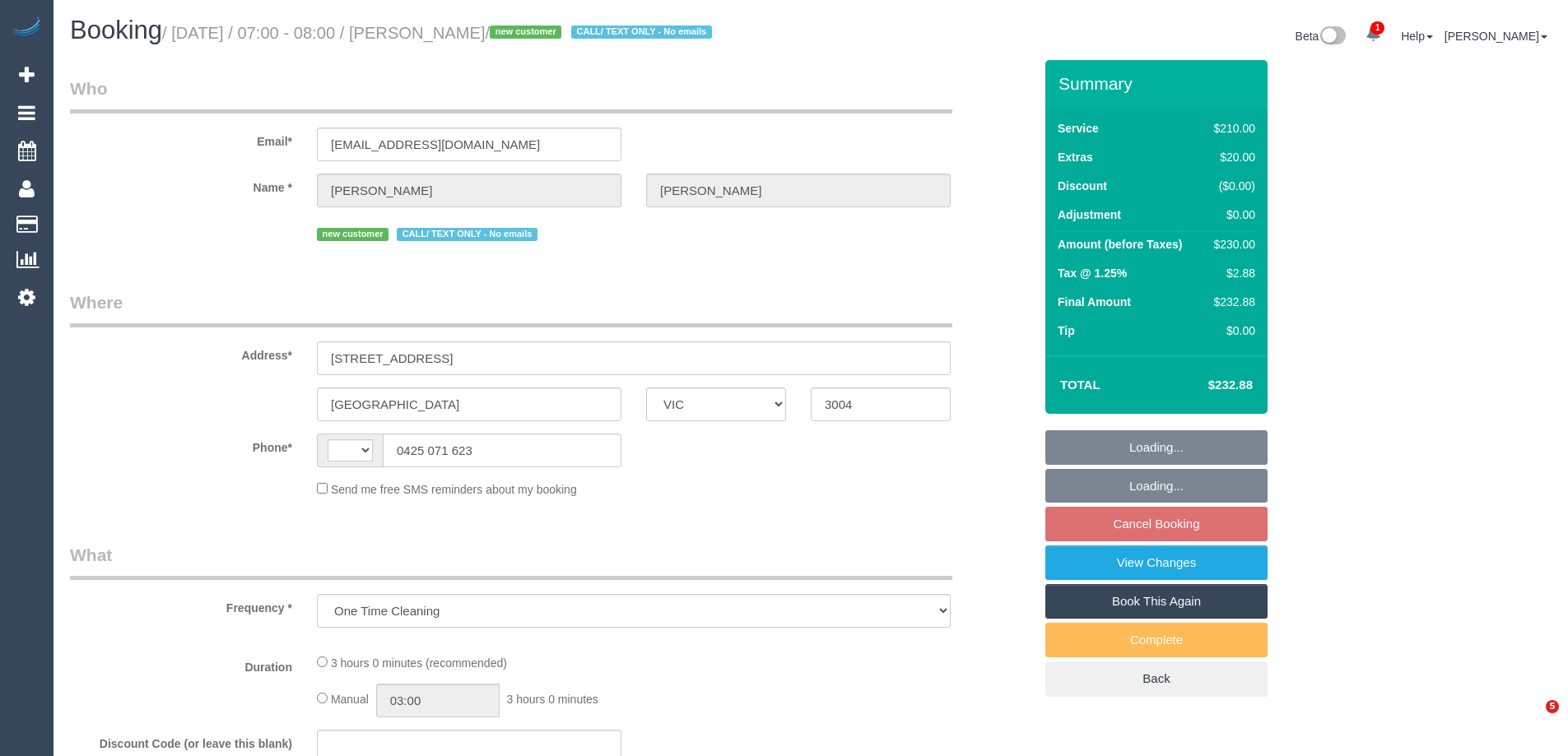
select select "VIC"
select select "180"
select select "number:28"
select select "number:14"
select select "number:20"
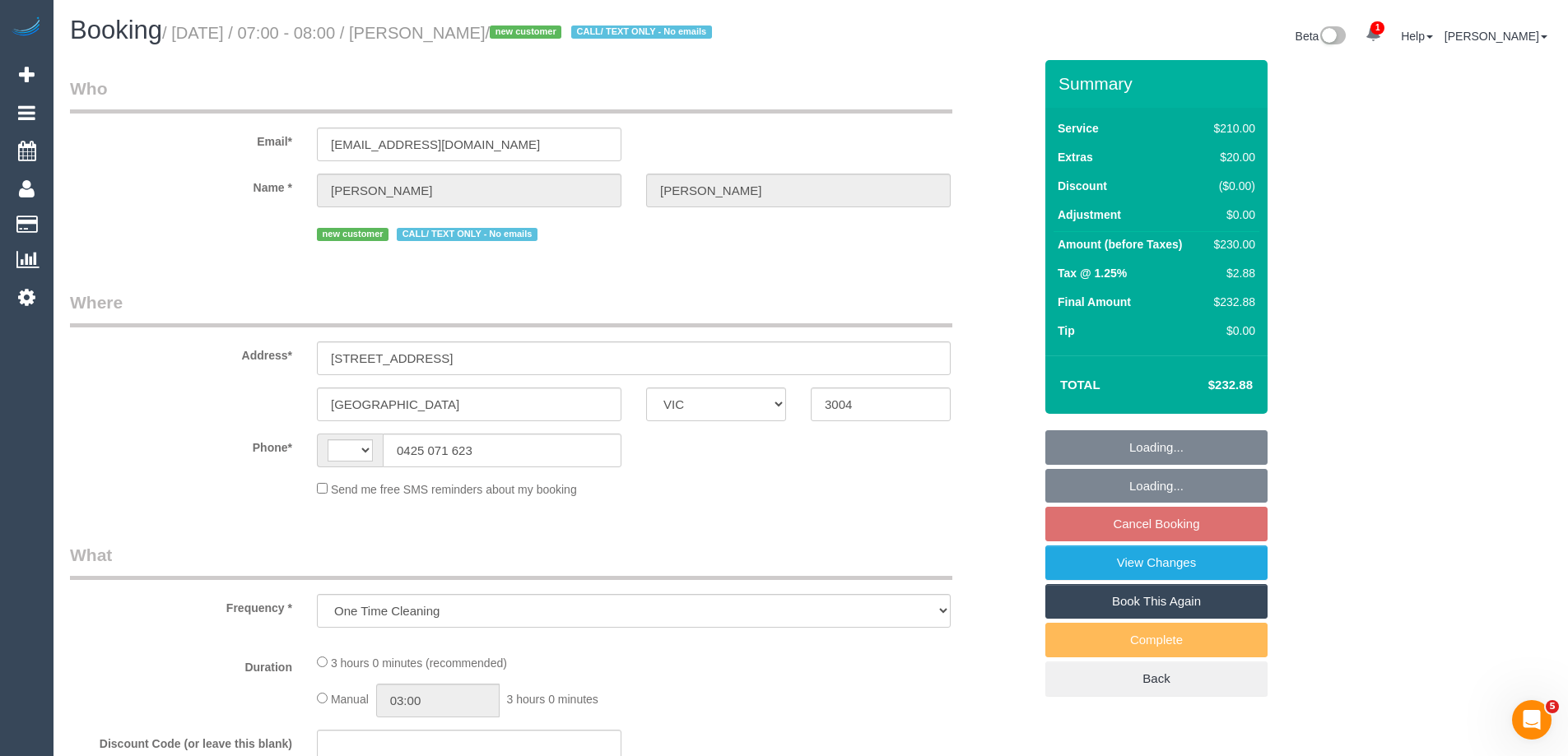
select select "number:25"
select select "number:26"
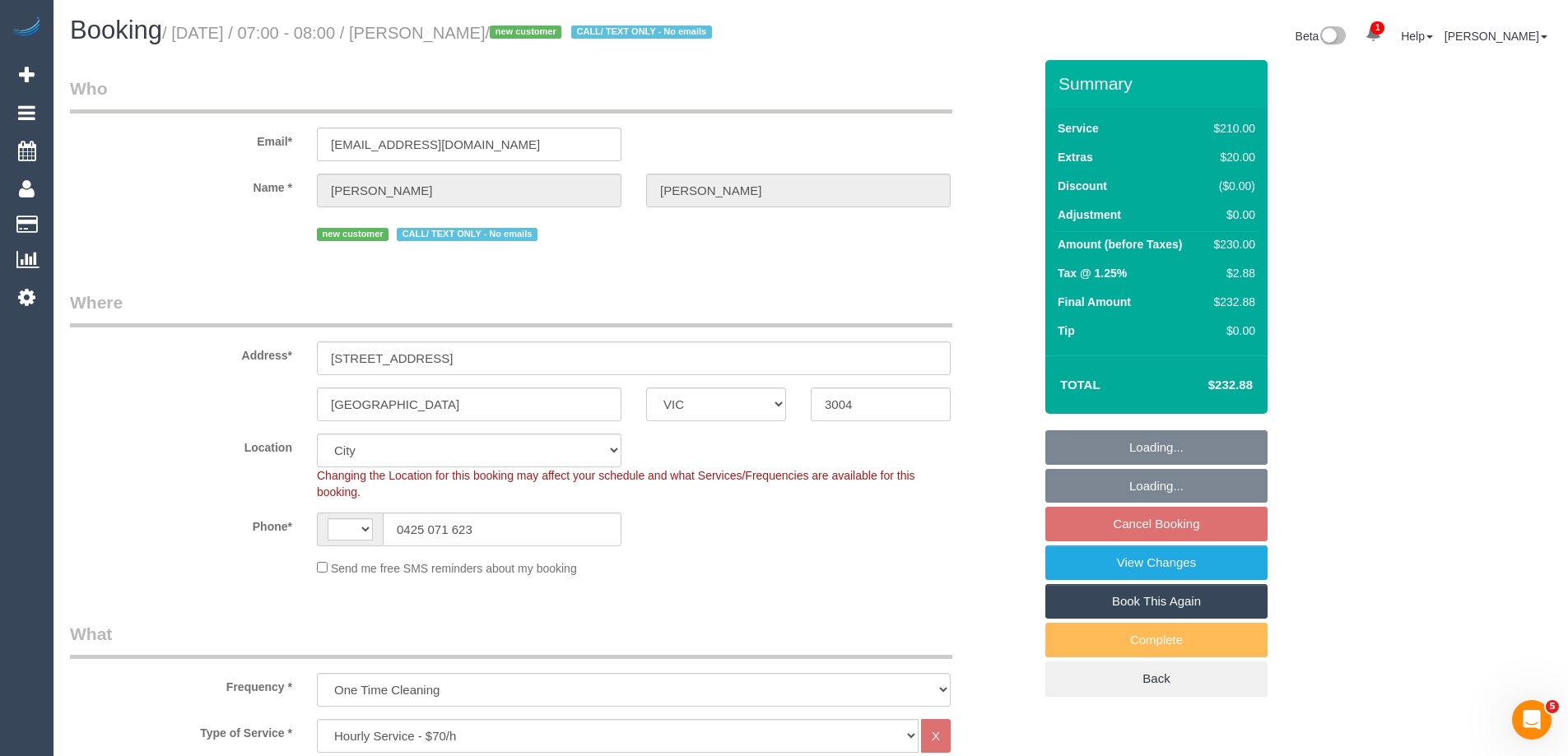
select select "string:stripe-pm_1SCVDP2GScqysDRVHd24KDTA"
select select "object:900"
select select "string:AU"
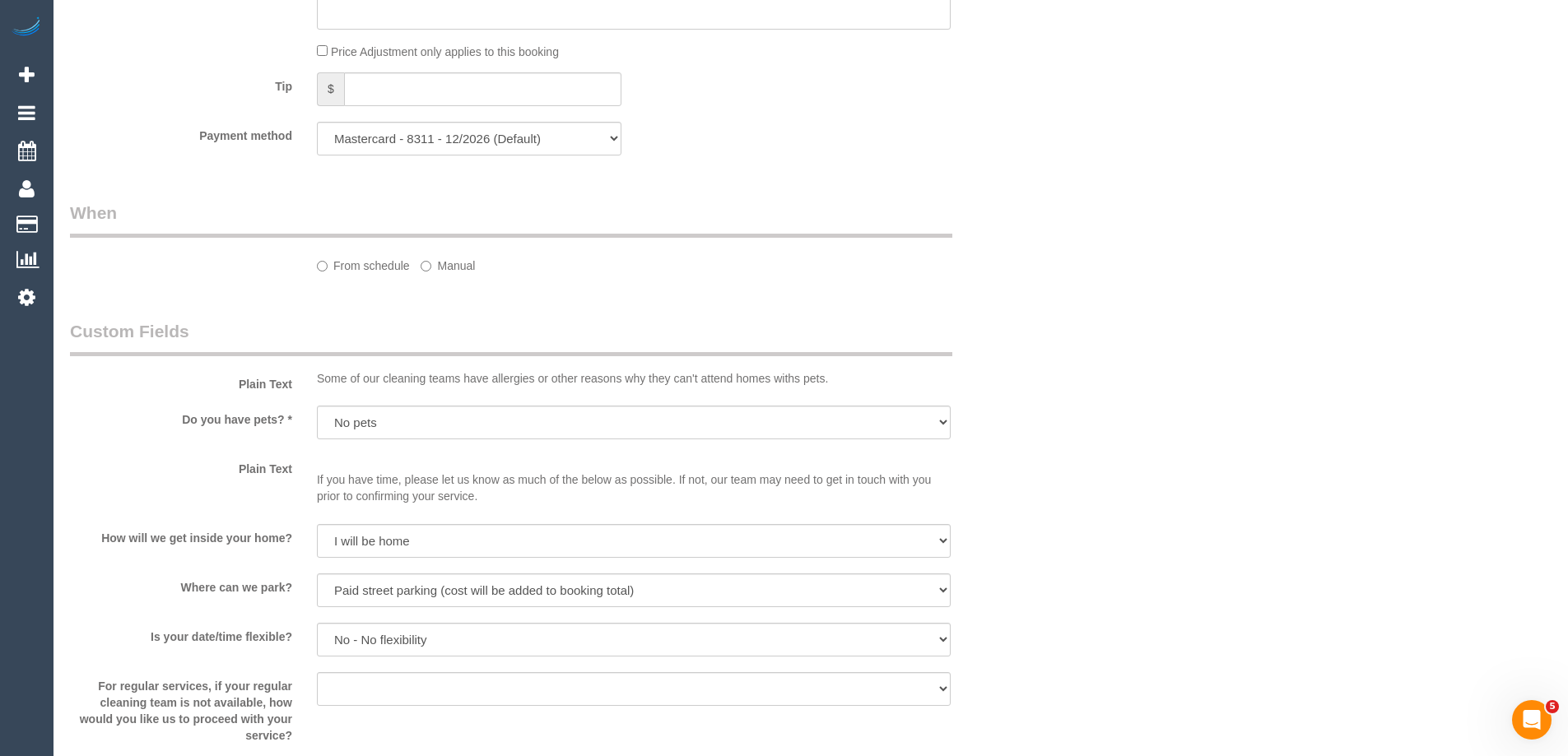
select select "spot1"
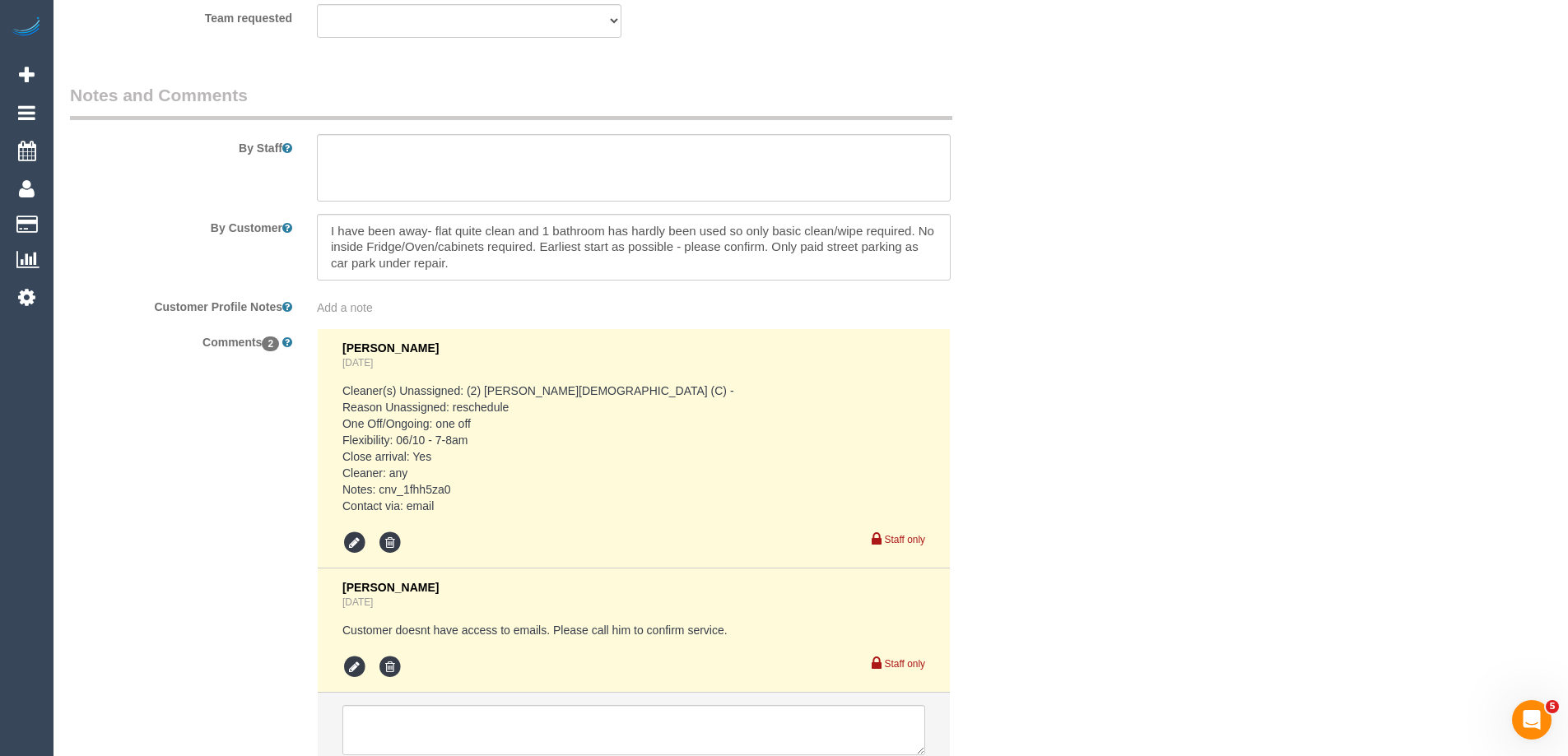
scroll to position [2715, 0]
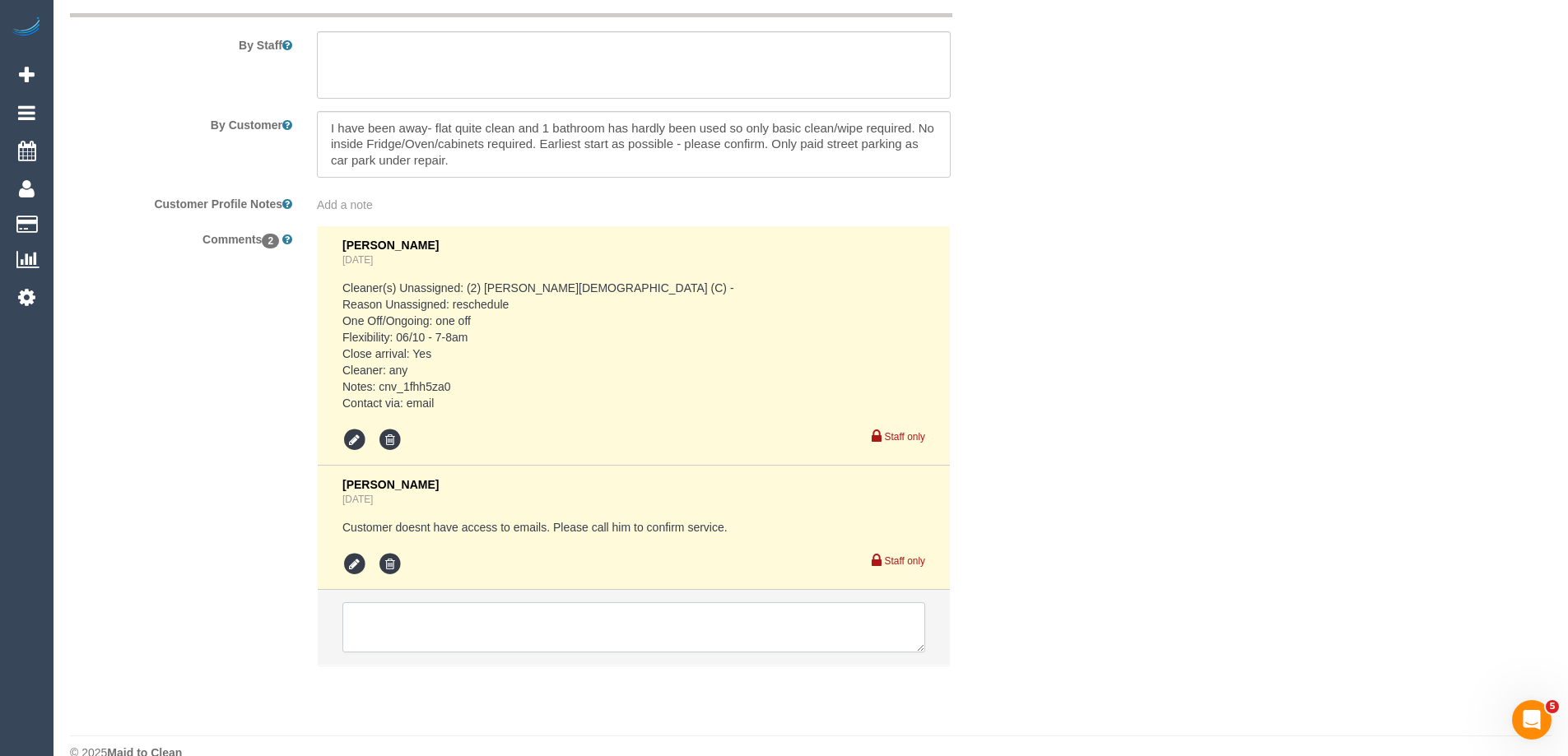
click at [458, 633] on textarea at bounding box center [634, 628] width 583 height 51
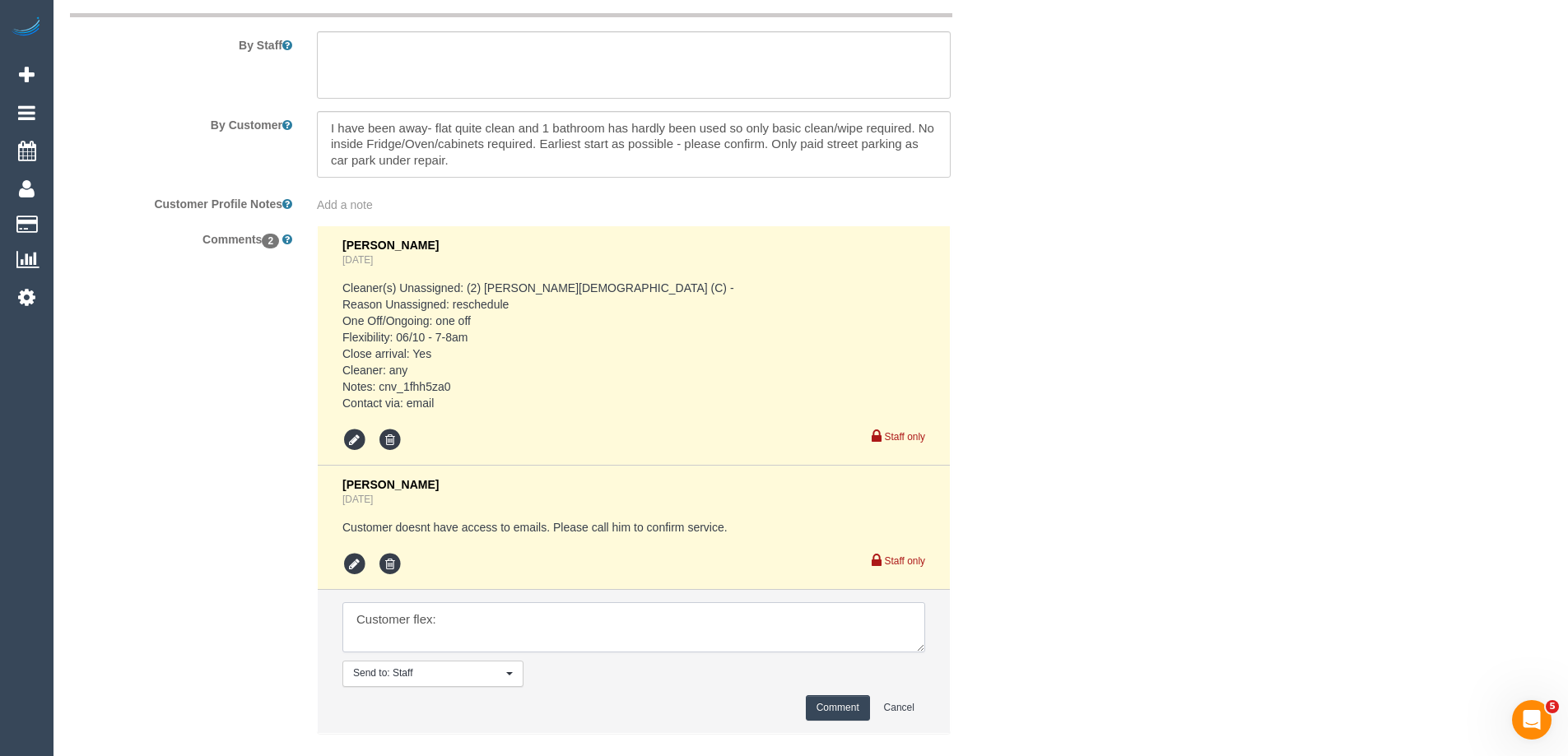
paste textarea "Would prefer the same time but could do pretty much any time on Monday if requi…"
type textarea "Customer flex: Would prefer the same time but could do pretty much any time on …"
click at [842, 703] on button "Comment" at bounding box center [838, 707] width 64 height 26
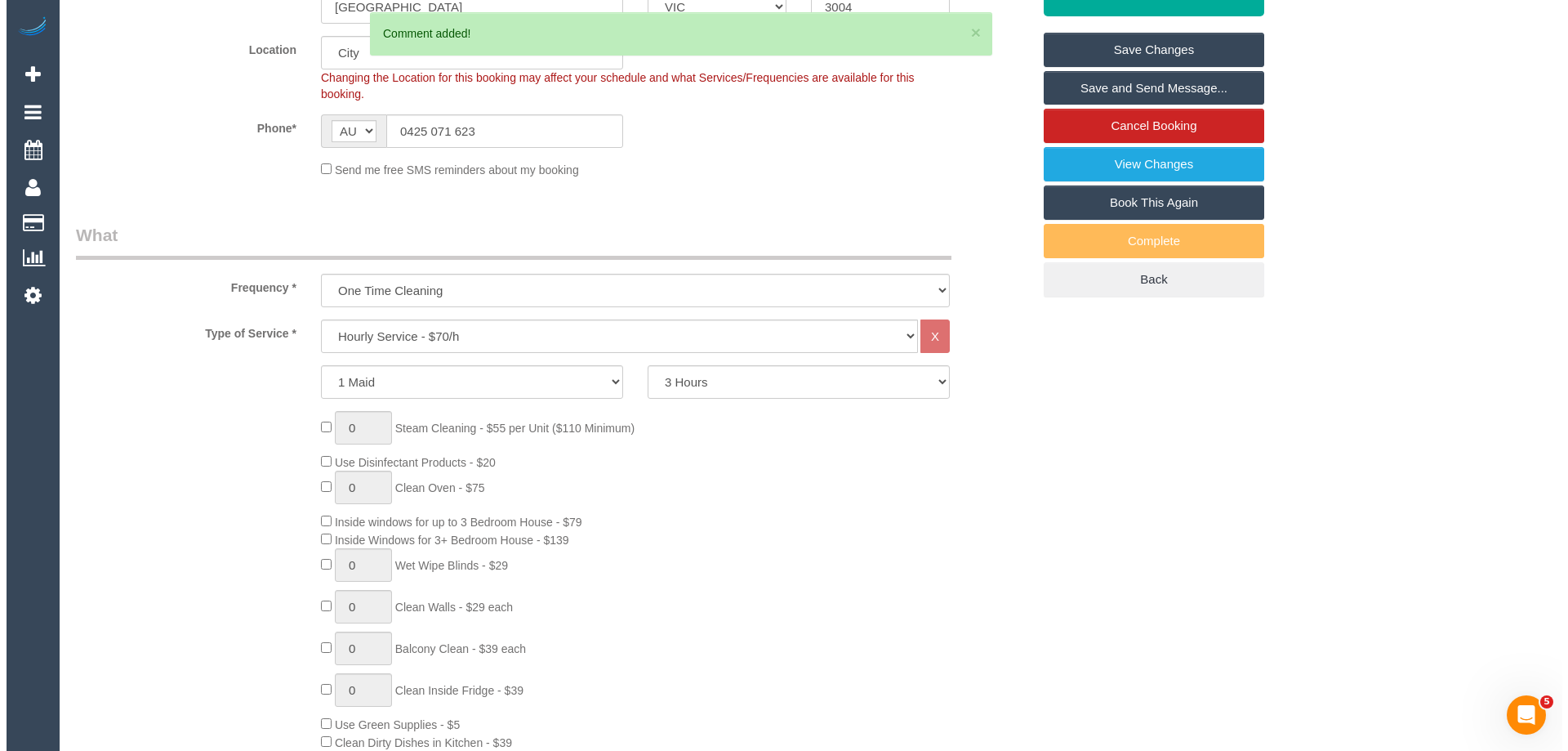
scroll to position [0, 0]
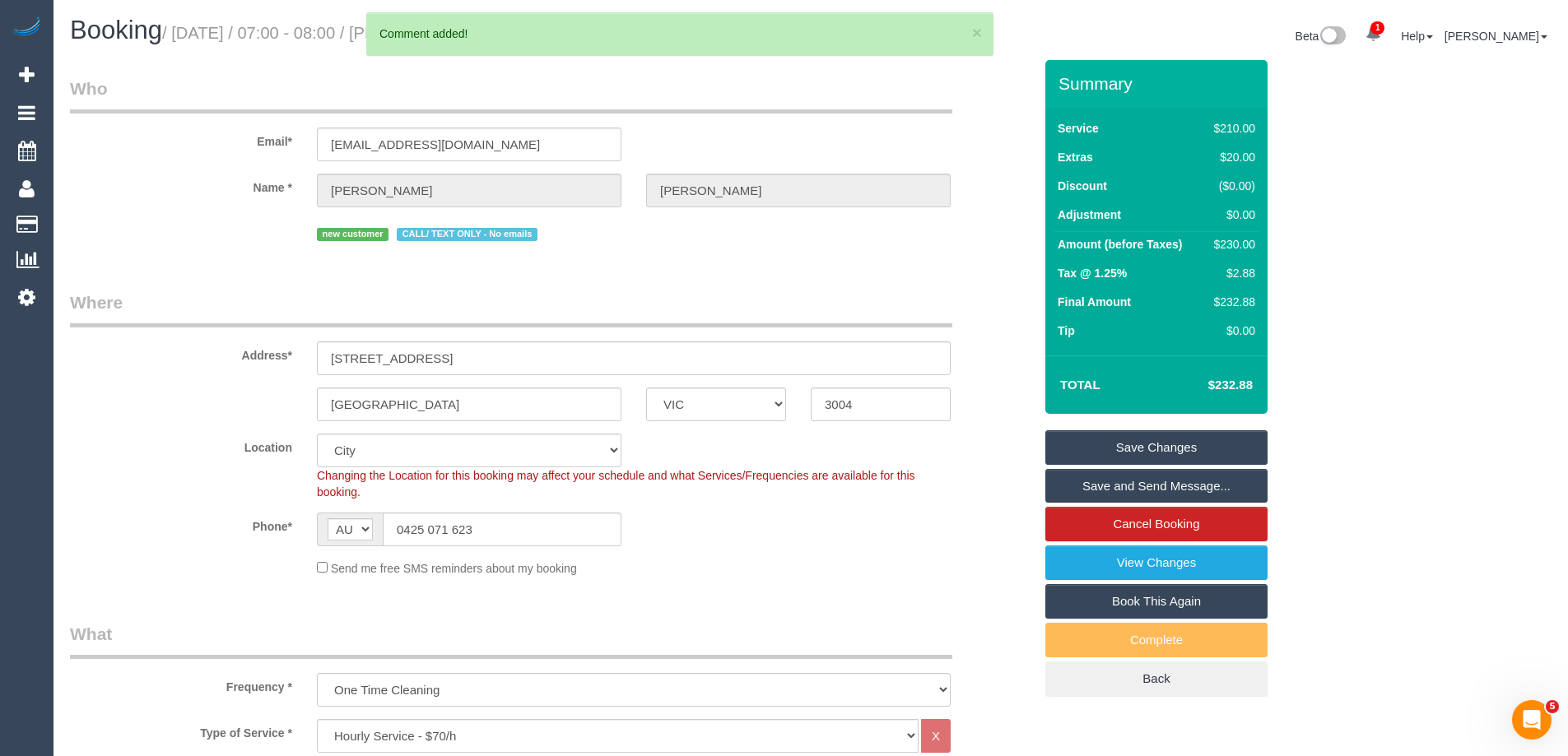
click at [1171, 450] on link "Save Changes" at bounding box center [1156, 448] width 222 height 35
